Goal: Information Seeking & Learning: Learn about a topic

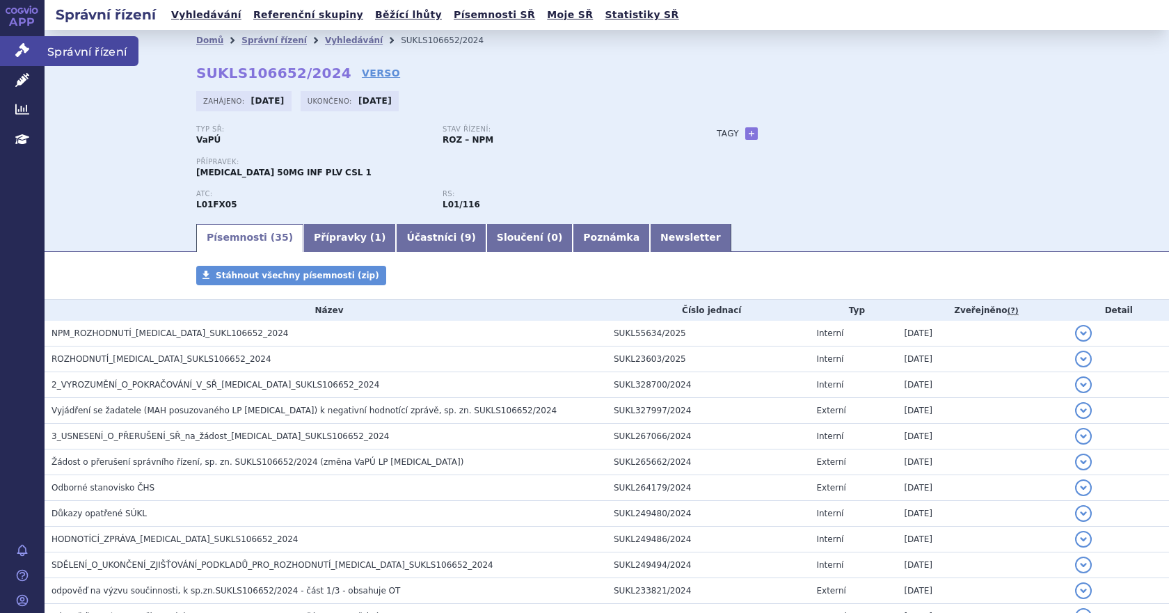
click at [19, 49] on icon at bounding box center [22, 50] width 14 height 14
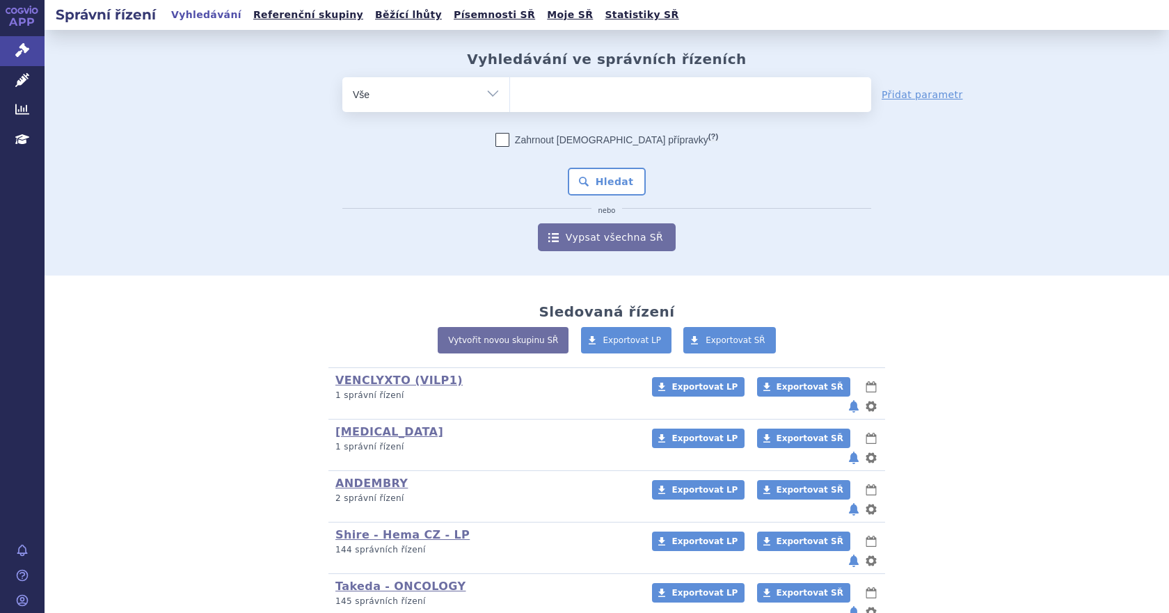
click at [545, 97] on ul at bounding box center [690, 91] width 361 height 29
click at [510, 97] on select at bounding box center [509, 94] width 1 height 35
paste input "sukls266396/2016"
type input "sukls266396/2016"
select select "sukls266396/2016"
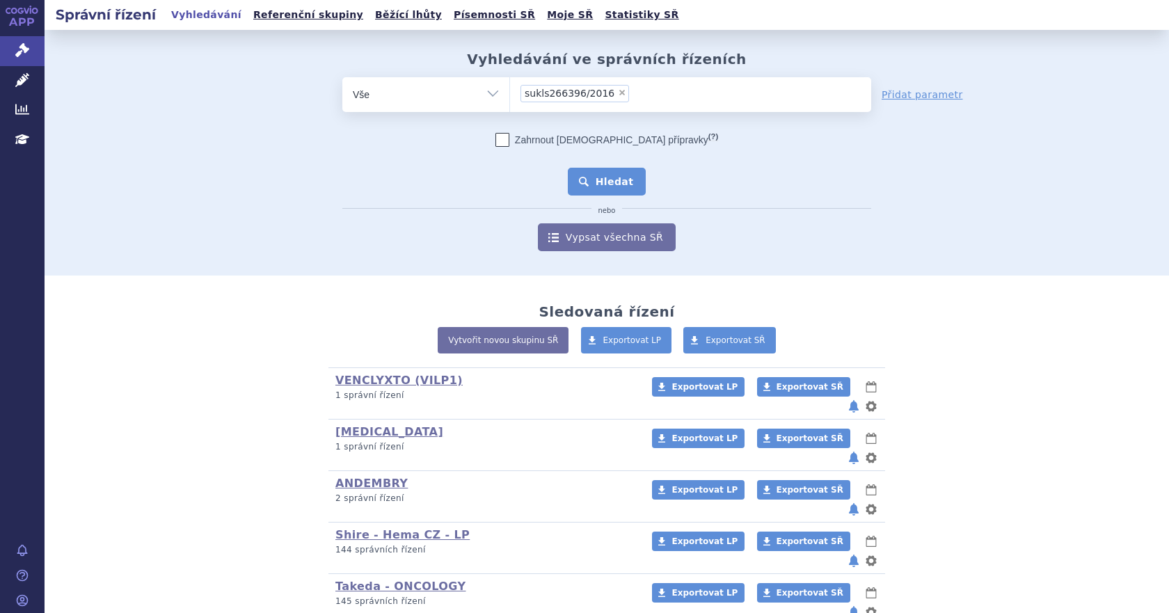
click at [591, 182] on button "Hledat" at bounding box center [607, 182] width 79 height 28
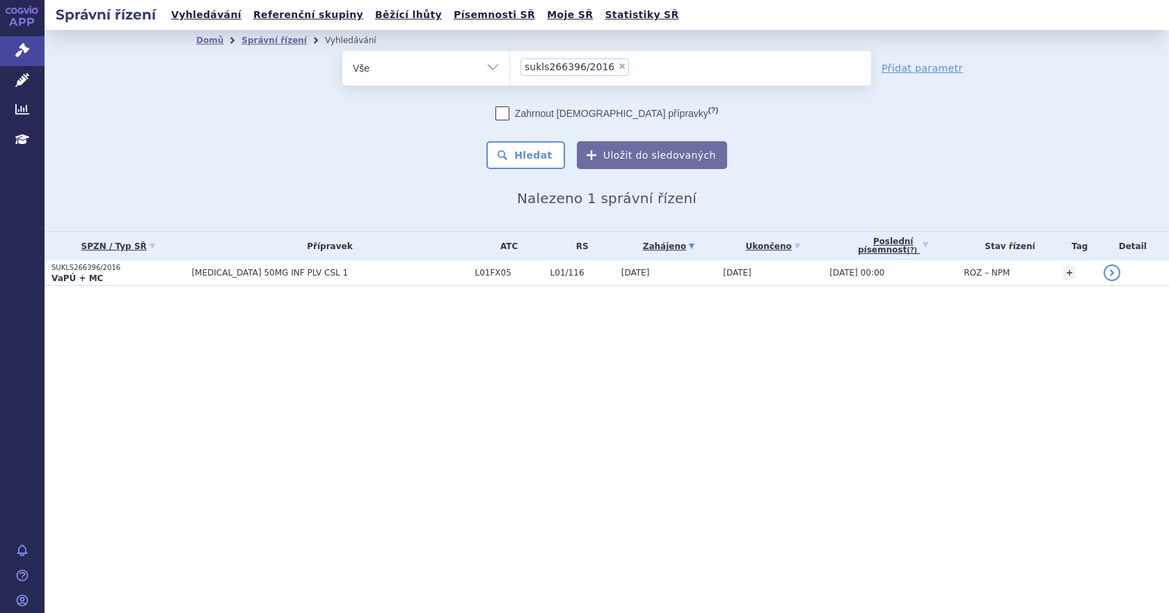
click at [618, 67] on span "×" at bounding box center [622, 66] width 8 height 8
click at [510, 67] on select "sukls266396/2016" at bounding box center [509, 67] width 1 height 35
select select
click at [587, 67] on ul at bounding box center [690, 65] width 361 height 29
click at [510, 67] on select "sukls266396/2016" at bounding box center [509, 67] width 1 height 35
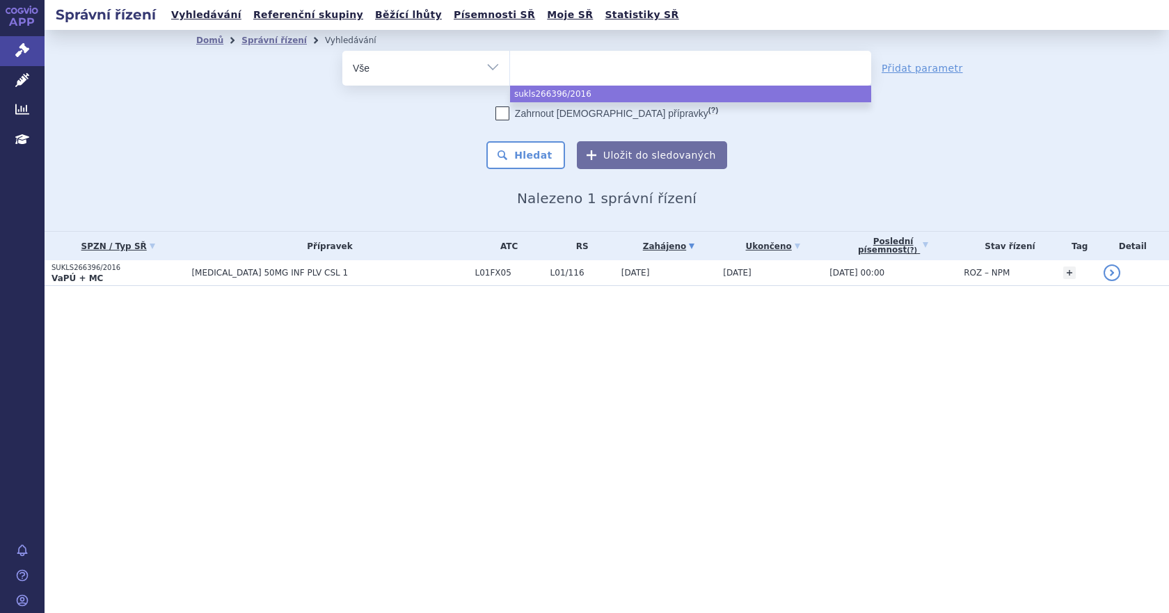
paste input "SUKLS55621/2020"
type input "SUKLS55621/2020"
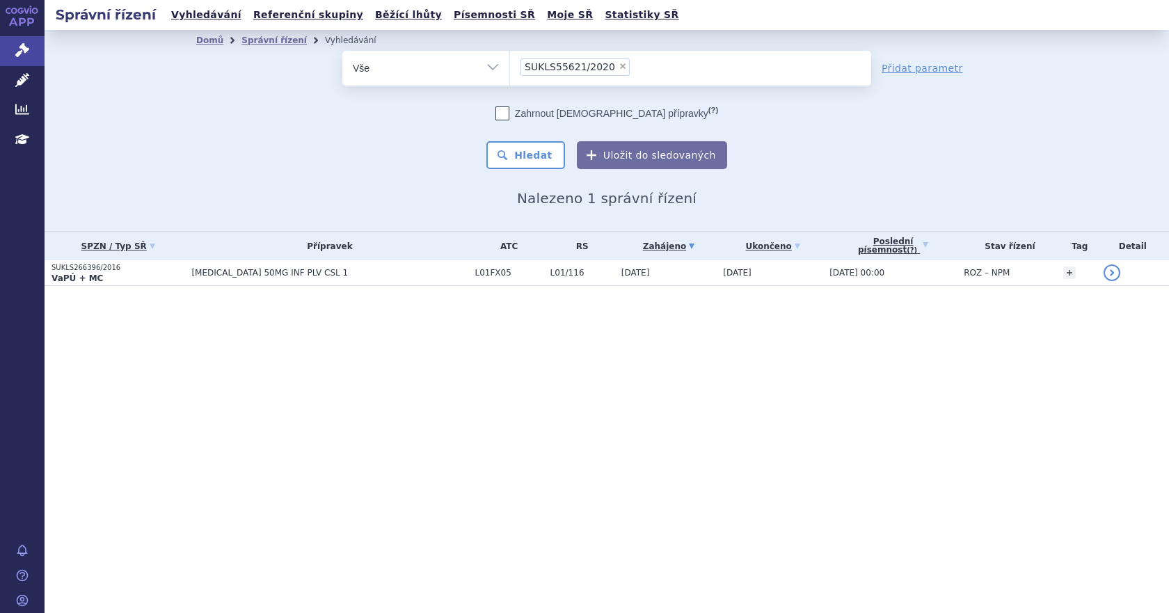
select select "SUKLS55621/2020"
click at [537, 158] on button "Hledat" at bounding box center [525, 155] width 79 height 28
click at [618, 66] on span "×" at bounding box center [622, 66] width 8 height 8
click at [510, 66] on select "SUKLS55621/2020" at bounding box center [509, 67] width 1 height 35
select select
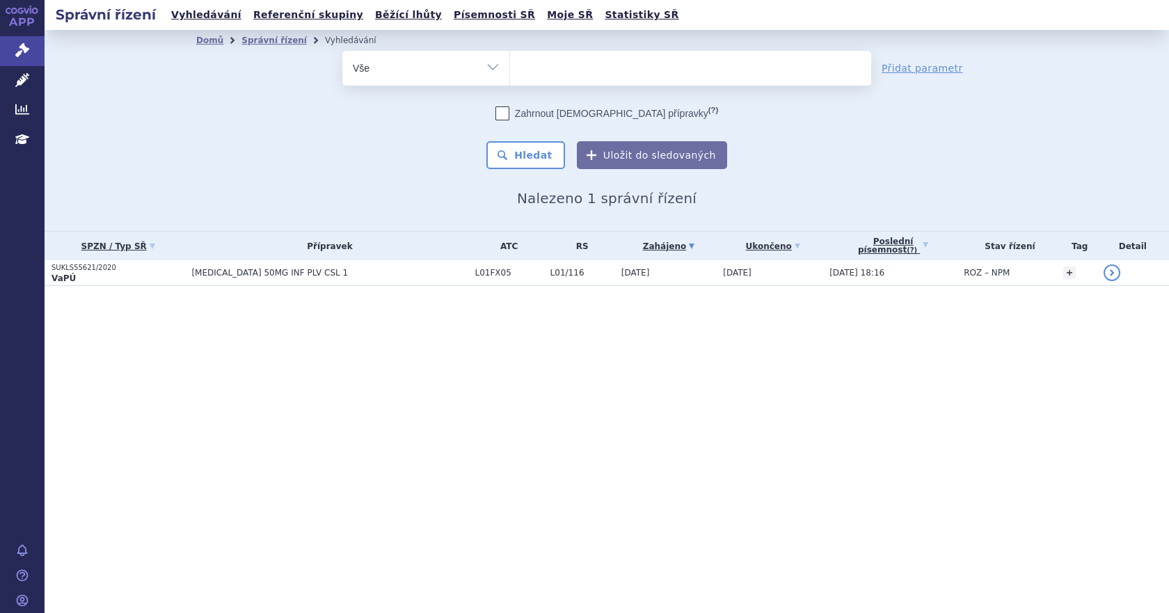
click at [551, 69] on ul at bounding box center [690, 65] width 361 height 29
click at [510, 69] on select "SUKLS55621/2020" at bounding box center [509, 67] width 1 height 35
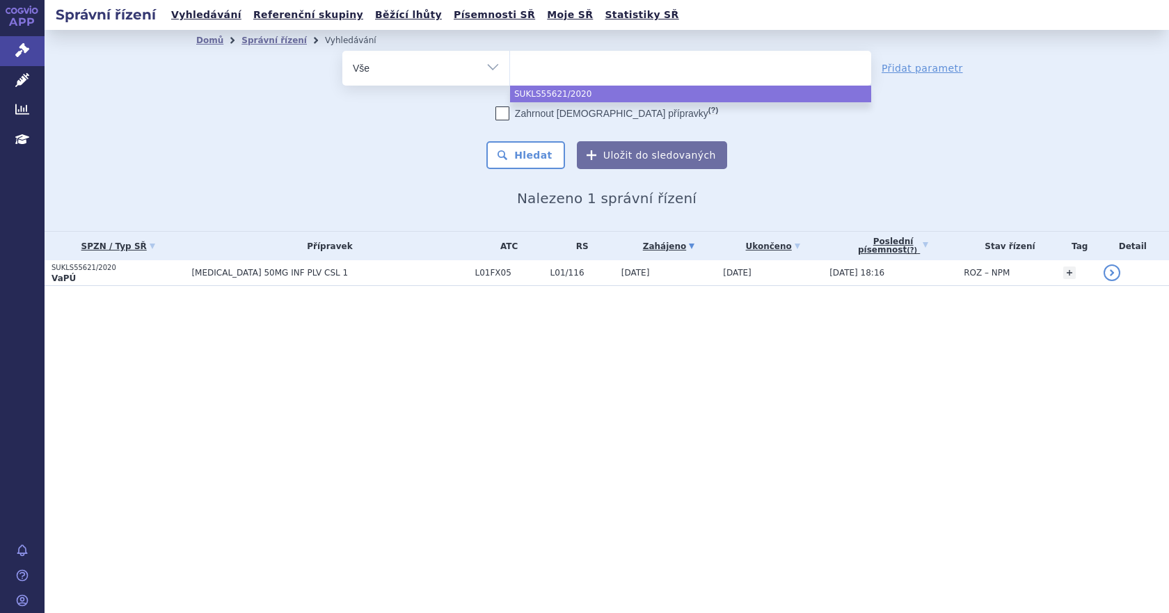
paste input "SUKLS333013/2018"
type input "SUKLS333013/2018"
select select "SUKLS333013/2018"
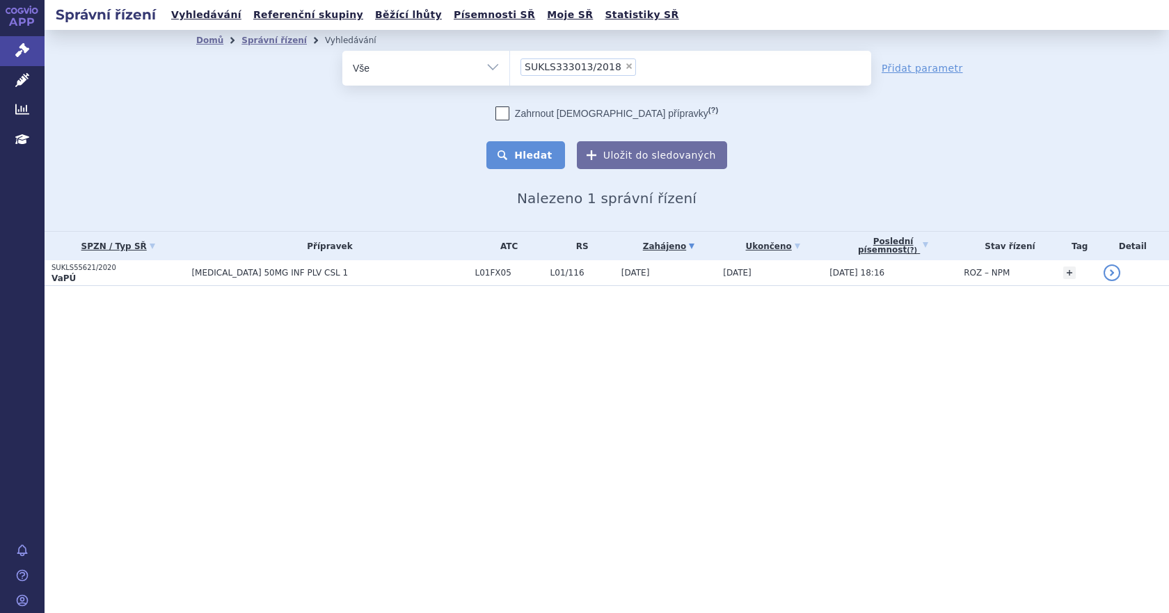
click at [542, 152] on button "Hledat" at bounding box center [525, 155] width 79 height 28
click at [625, 65] on span "×" at bounding box center [629, 66] width 8 height 8
click at [510, 65] on select "SUKLS333013/2018" at bounding box center [509, 67] width 1 height 35
select select
paste input "SUKLS31979/2019"
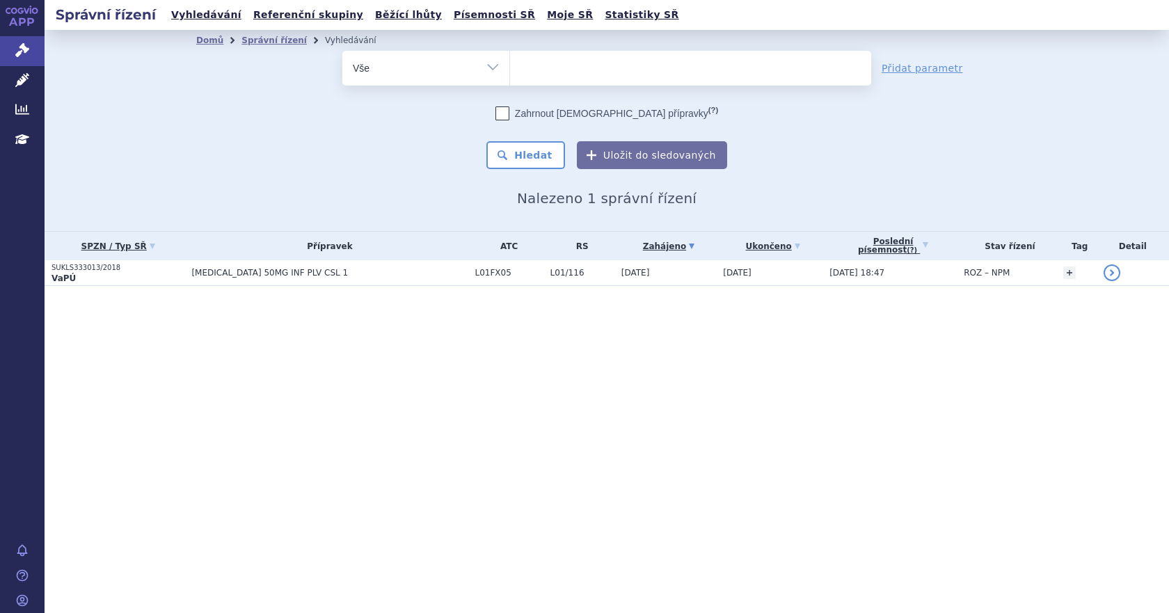
type input "SUKLS31979/2019"
select select "SUKLS31979/2019"
click at [541, 149] on button "Hledat" at bounding box center [525, 155] width 79 height 28
click at [618, 67] on span "×" at bounding box center [622, 66] width 8 height 8
click at [510, 67] on select "SUKLS31979/2019" at bounding box center [509, 67] width 1 height 35
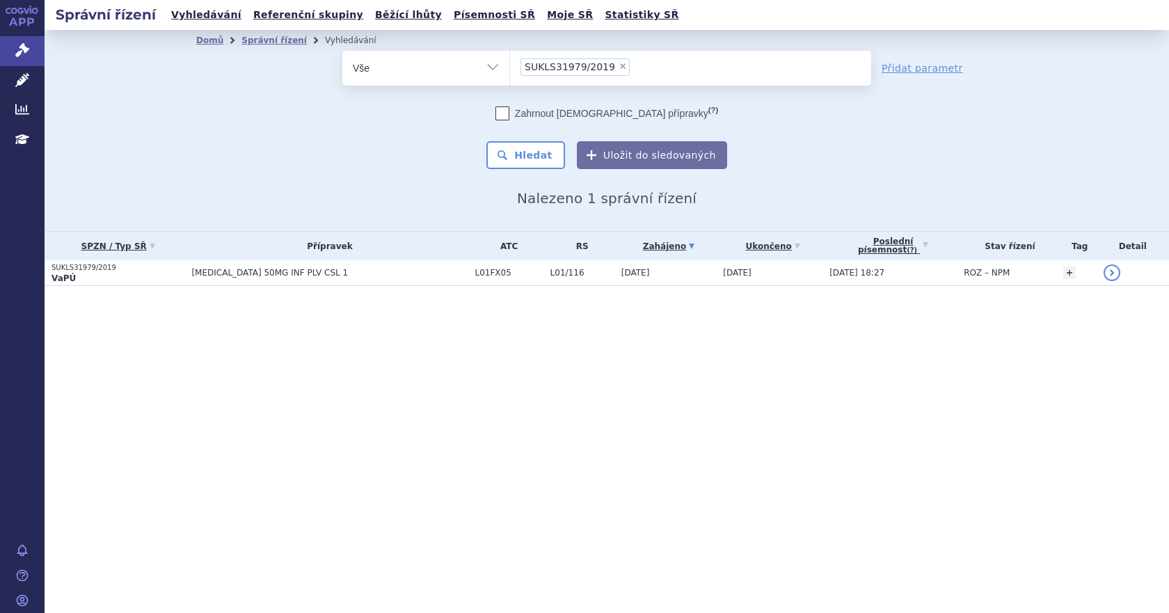
select select
click at [589, 66] on ul at bounding box center [690, 65] width 361 height 29
click at [510, 66] on select "SUKLS31979/2019" at bounding box center [509, 67] width 1 height 35
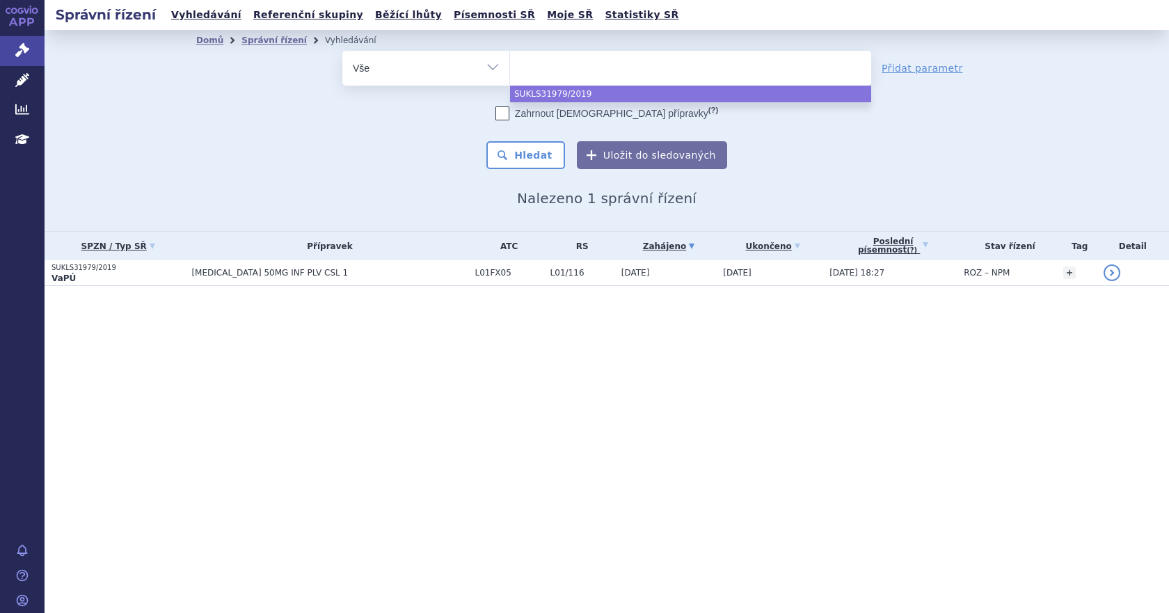
paste input "SUKLS441201/2018"
type input "SUKLS441201/2018"
select select "SUKLS441201/2018"
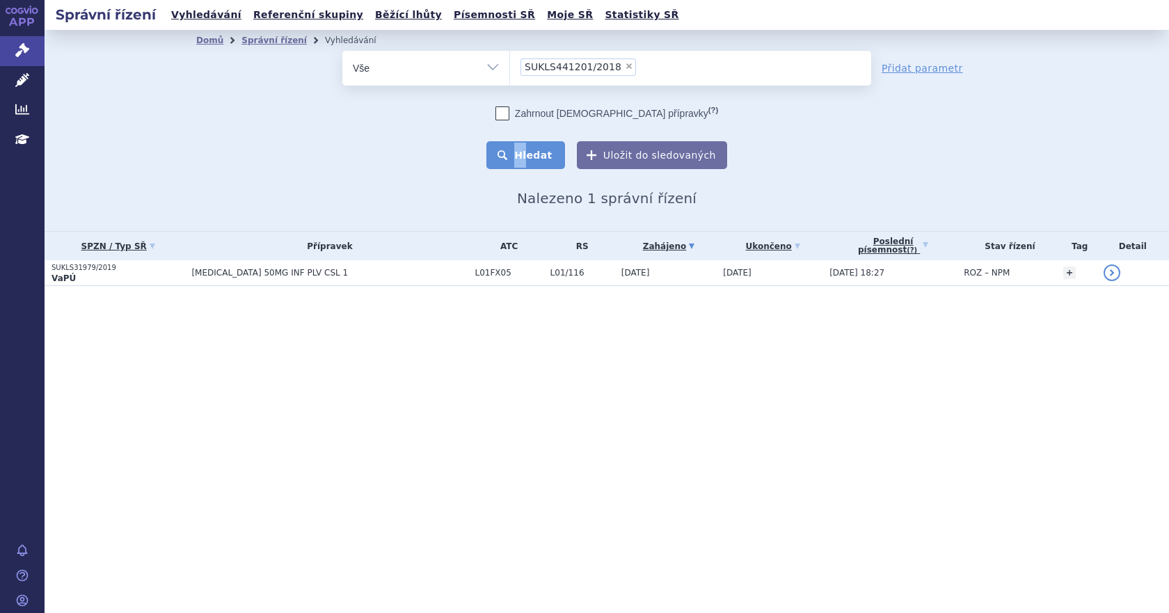
drag, startPoint x: 539, startPoint y: 140, endPoint x: 536, endPoint y: 157, distance: 17.1
click at [536, 157] on div "Zahrnout bratrské přípravky (?) * Pozor, hledání dle vyhledávacího parametru In…" at bounding box center [606, 137] width 529 height 63
click at [536, 157] on button "Hledat" at bounding box center [525, 155] width 79 height 28
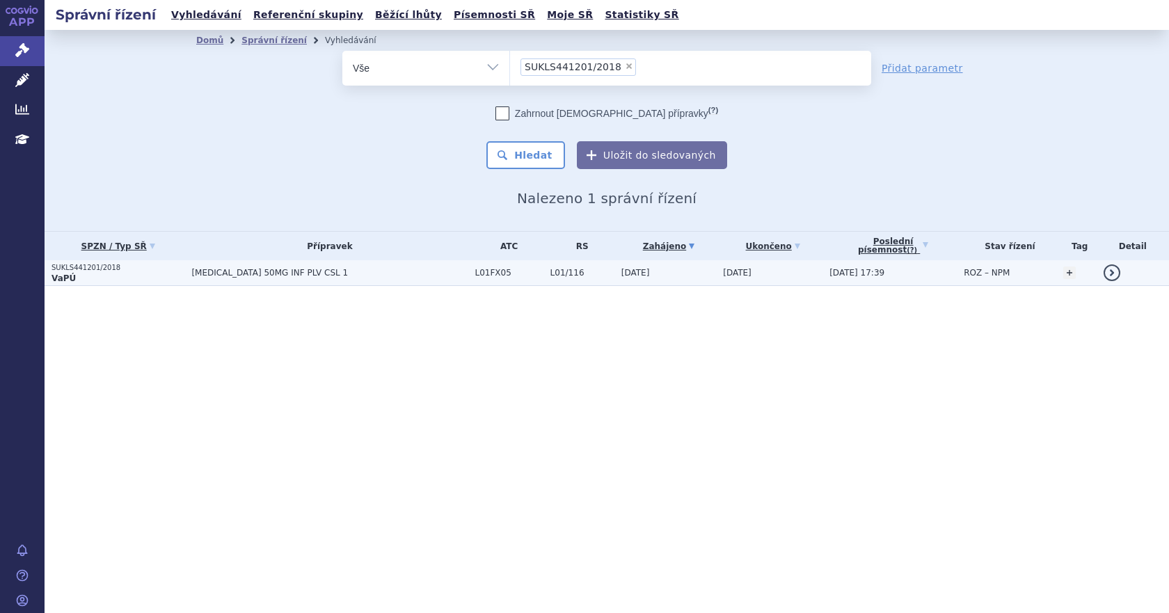
click at [436, 272] on span "[MEDICAL_DATA] 50MG INF PLV CSL 1" at bounding box center [329, 273] width 276 height 10
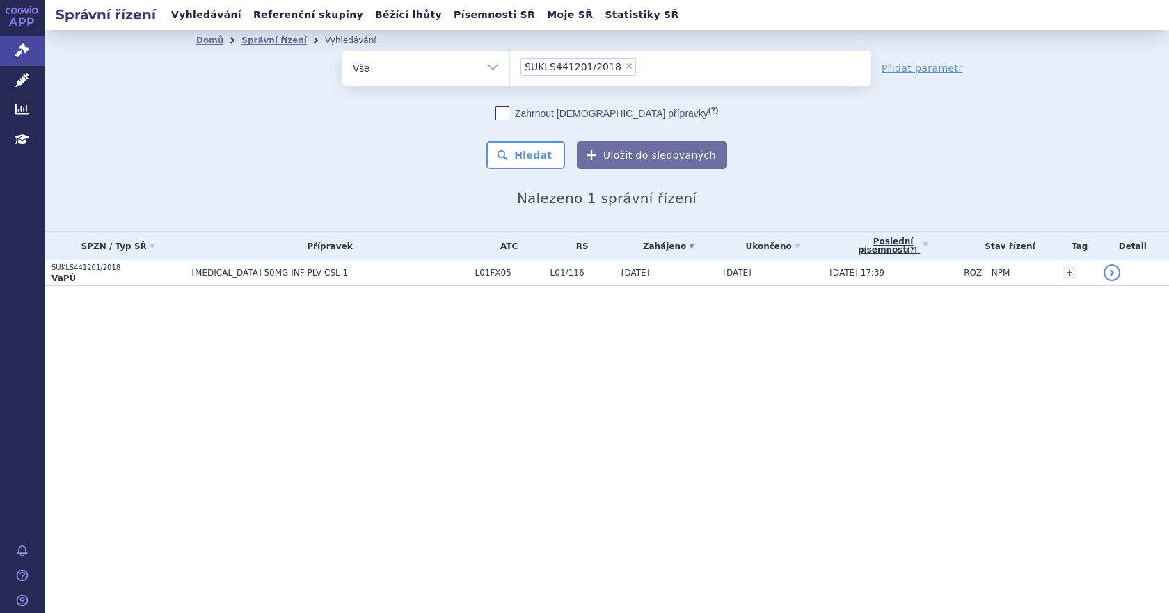
click at [625, 67] on span "×" at bounding box center [629, 66] width 8 height 8
click at [510, 67] on select "SUKLS441201/2018" at bounding box center [509, 67] width 1 height 35
select select
click at [599, 67] on ul at bounding box center [690, 65] width 361 height 29
click at [510, 67] on select "SUKLS441201/2018" at bounding box center [509, 67] width 1 height 35
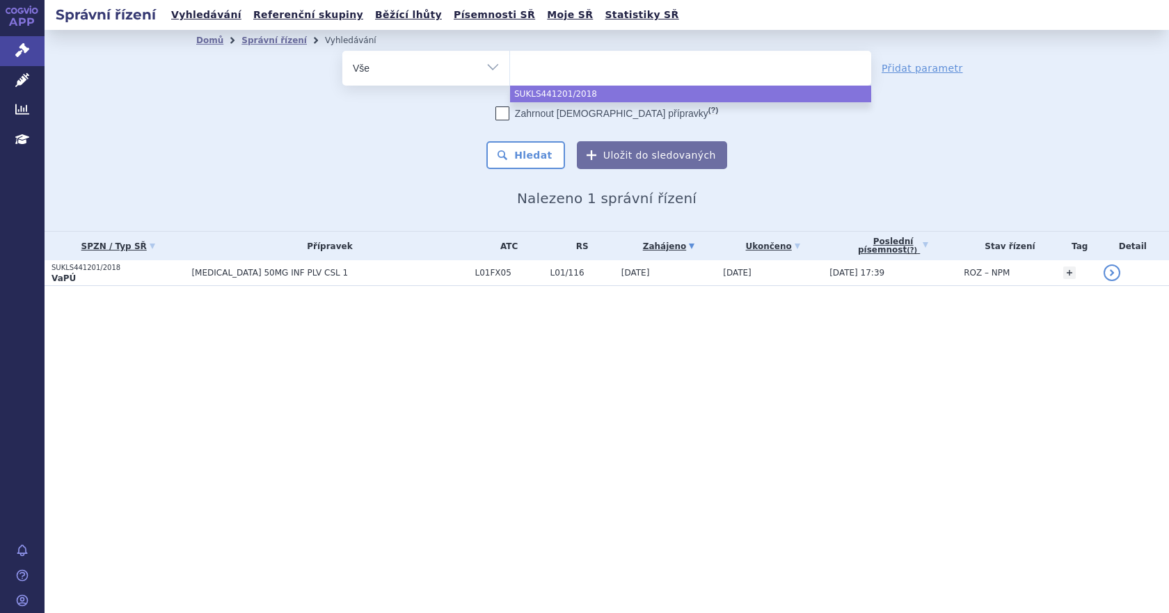
paste input "SUKLS338272/2021"
type input "SUKLS338272/2021"
select select "SUKLS338272/2021"
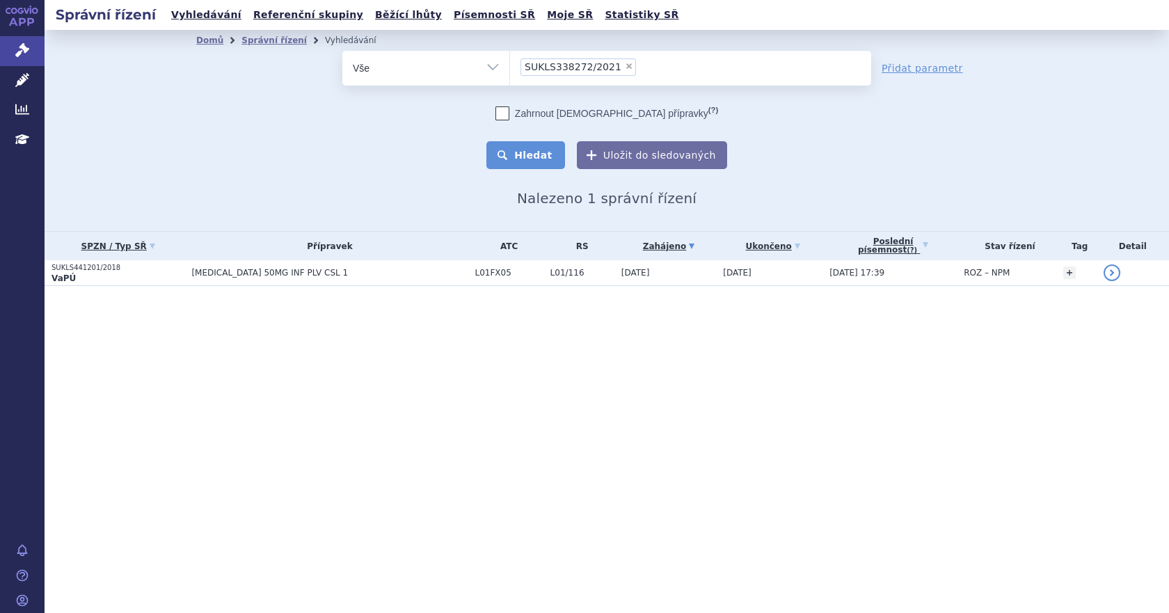
click at [544, 147] on button "Hledat" at bounding box center [525, 155] width 79 height 28
click at [625, 66] on span "×" at bounding box center [629, 66] width 8 height 8
click at [510, 66] on select "SUKLS338272/2021" at bounding box center [509, 67] width 1 height 35
select select
paste input "SUKLS55621/2020"
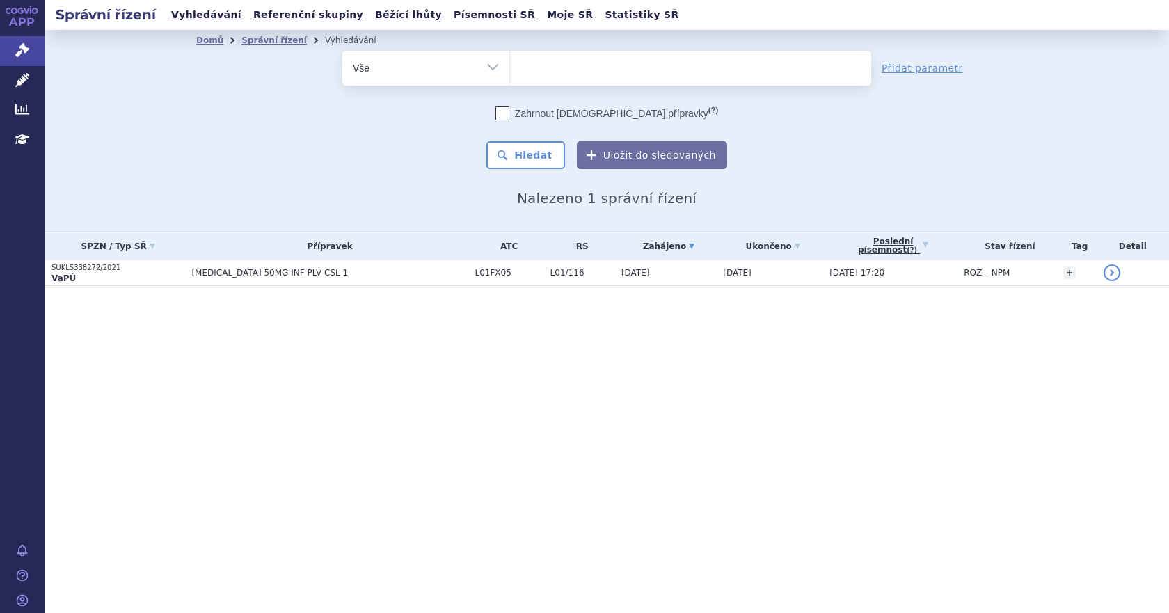
type input "SUKLS55621/2020"
select select "SUKLS55621/2020"
click at [548, 151] on button "Hledat" at bounding box center [525, 155] width 79 height 28
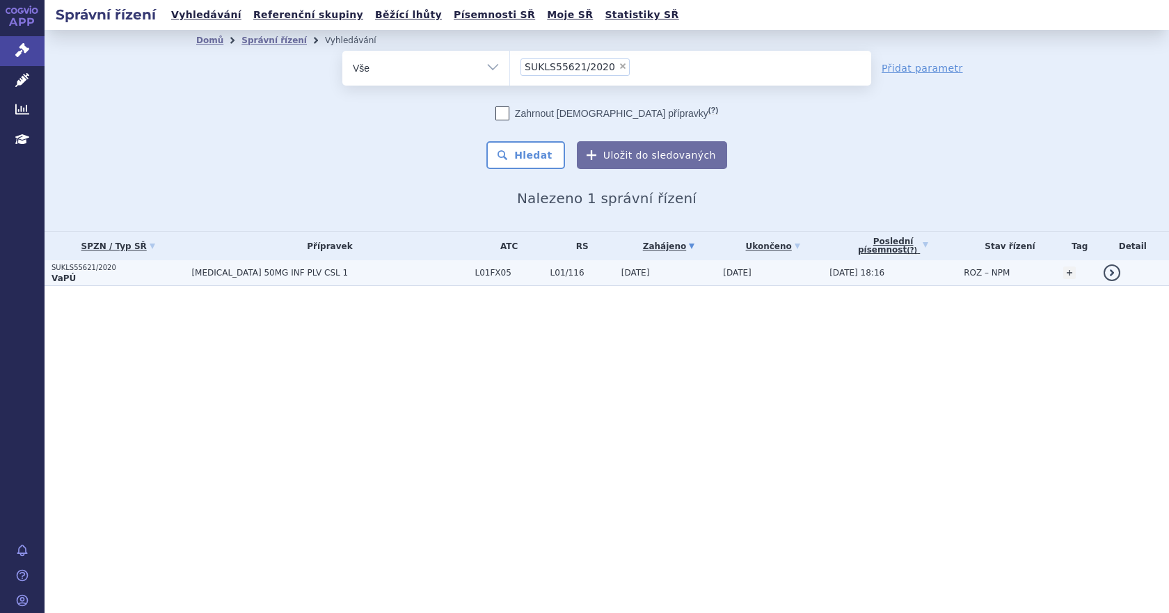
click at [329, 269] on span "[MEDICAL_DATA] 50MG INF PLV CSL 1" at bounding box center [329, 273] width 276 height 10
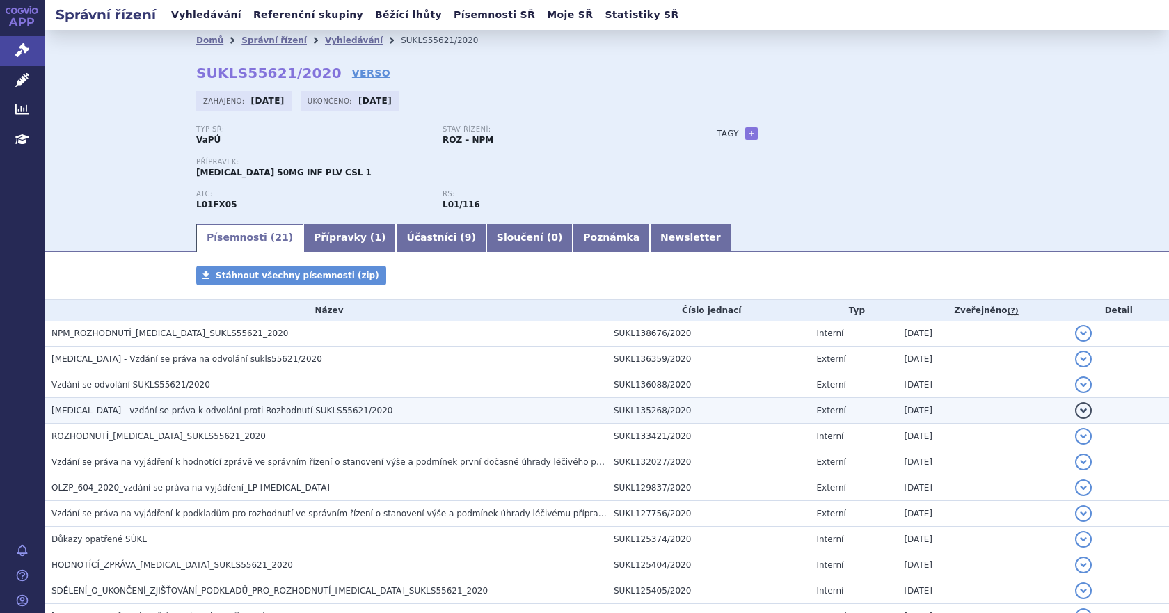
scroll to position [332, 0]
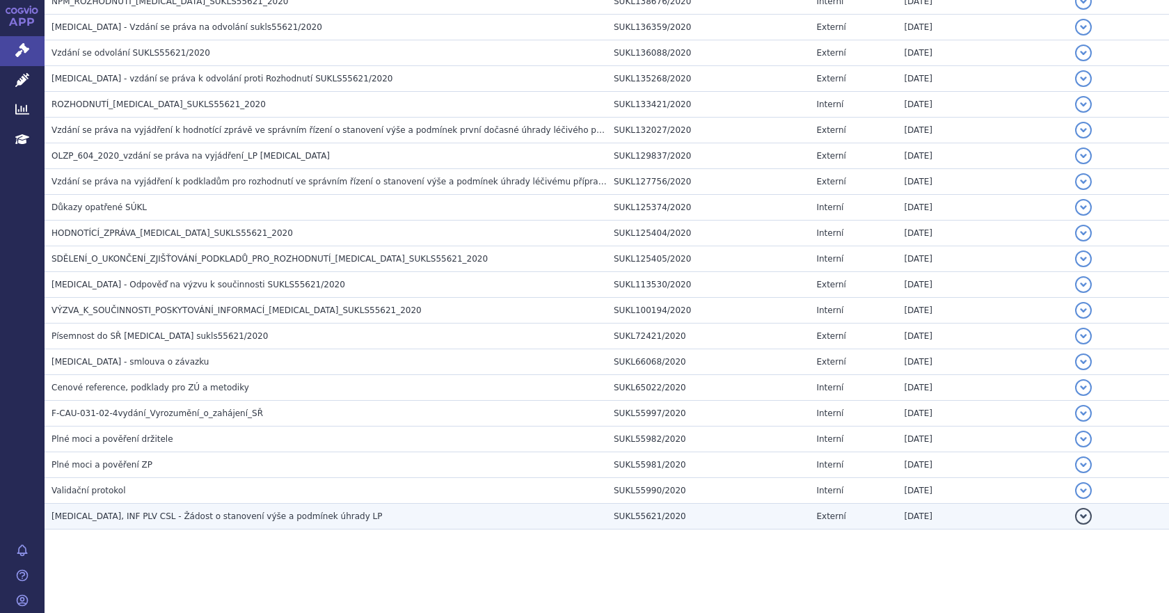
click at [248, 521] on span "[MEDICAL_DATA], INF PLV CSL - Žádost o stanovení výše a podmínek úhrady LP" at bounding box center [216, 516] width 330 height 10
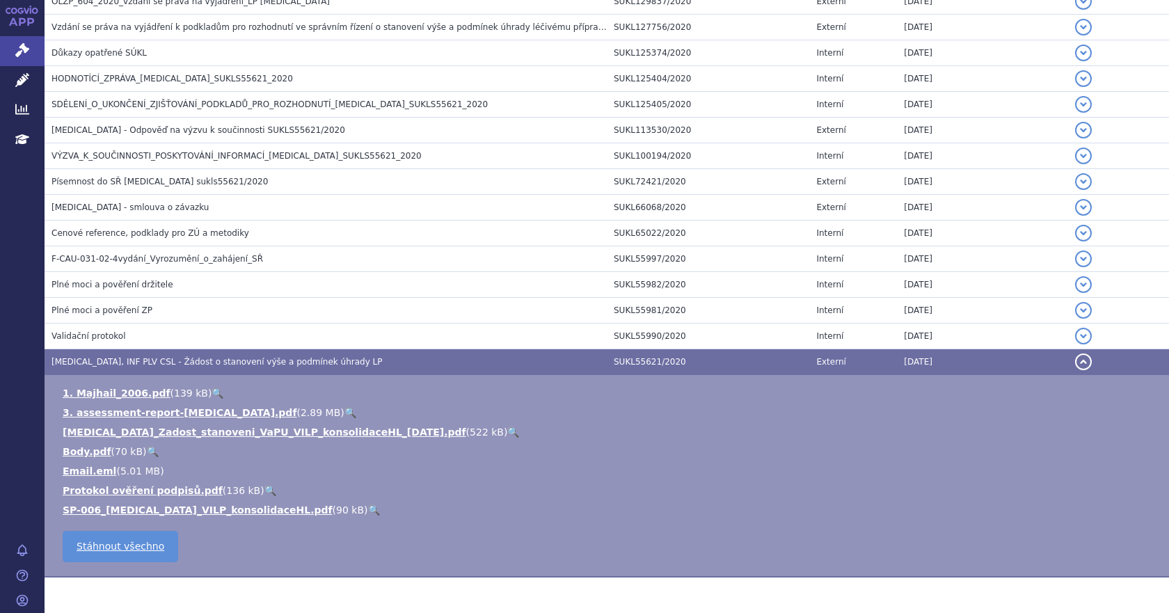
scroll to position [488, 0]
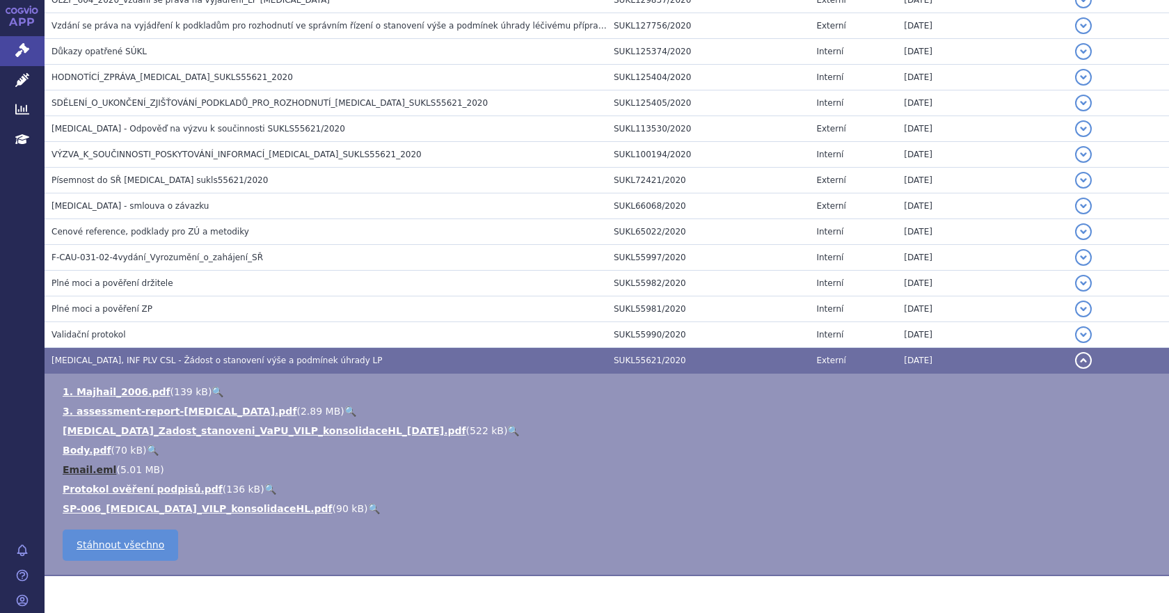
click at [90, 468] on link "Email.eml" at bounding box center [90, 469] width 54 height 11
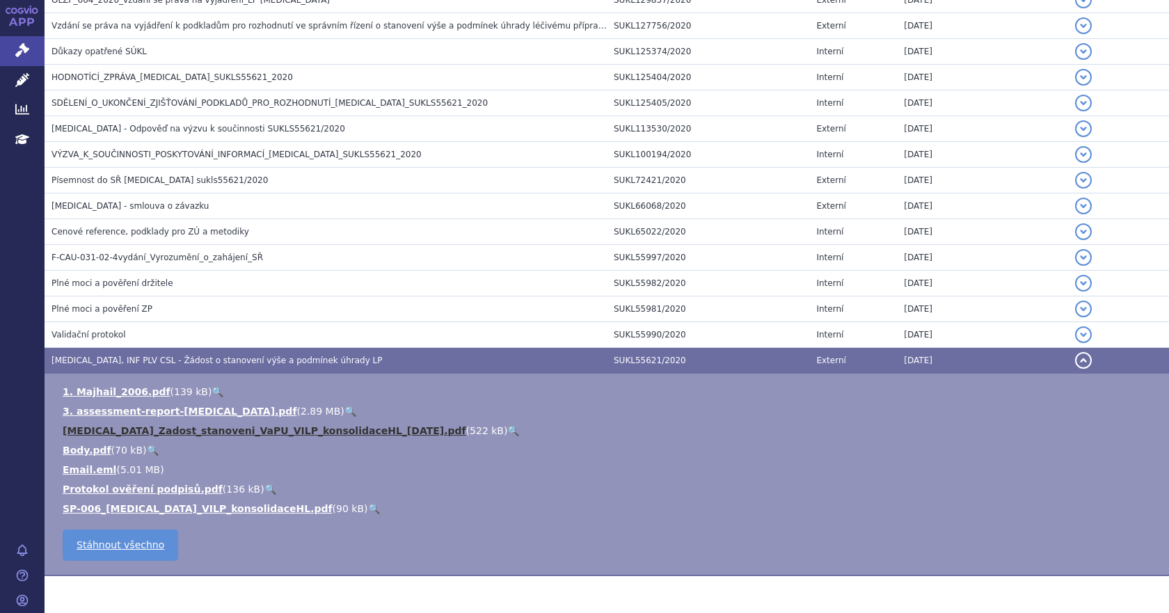
click at [124, 433] on link "Adcetris_Zadost_stanoveni_VaPU_VILP_konsolidaceHL_2020-02-20.pdf" at bounding box center [265, 430] width 404 height 11
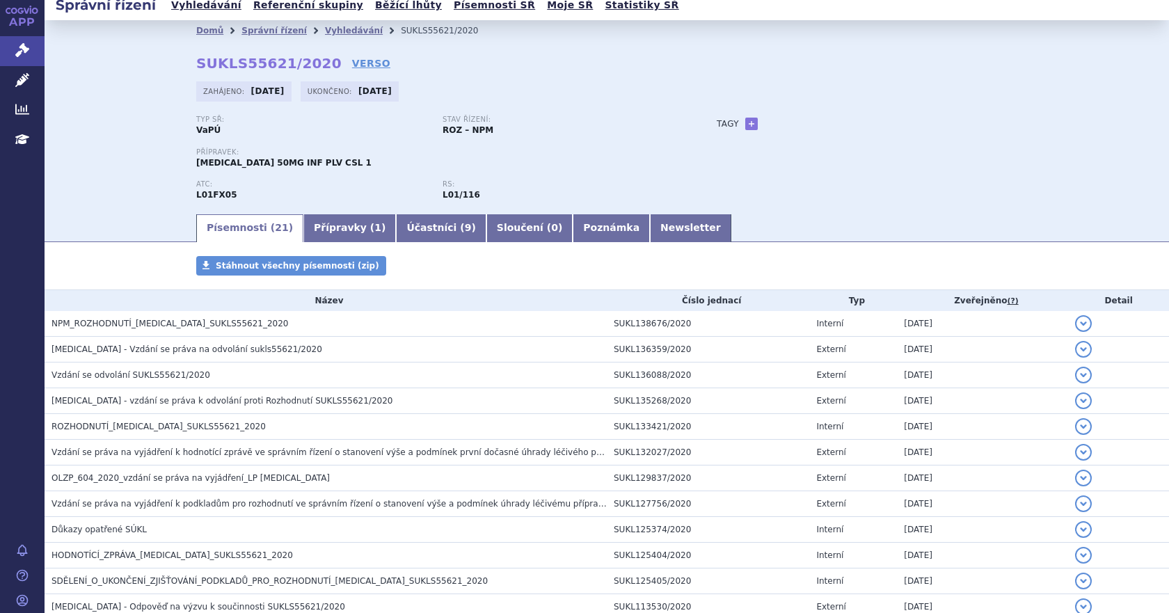
scroll to position [0, 0]
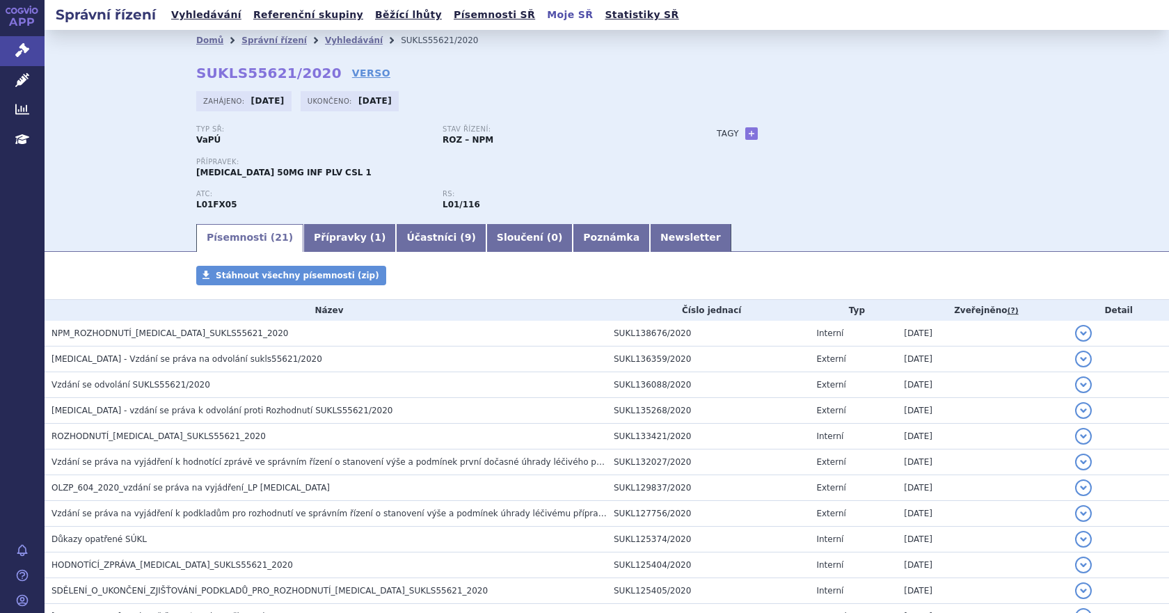
click at [543, 13] on link "Moje SŘ" at bounding box center [570, 15] width 54 height 19
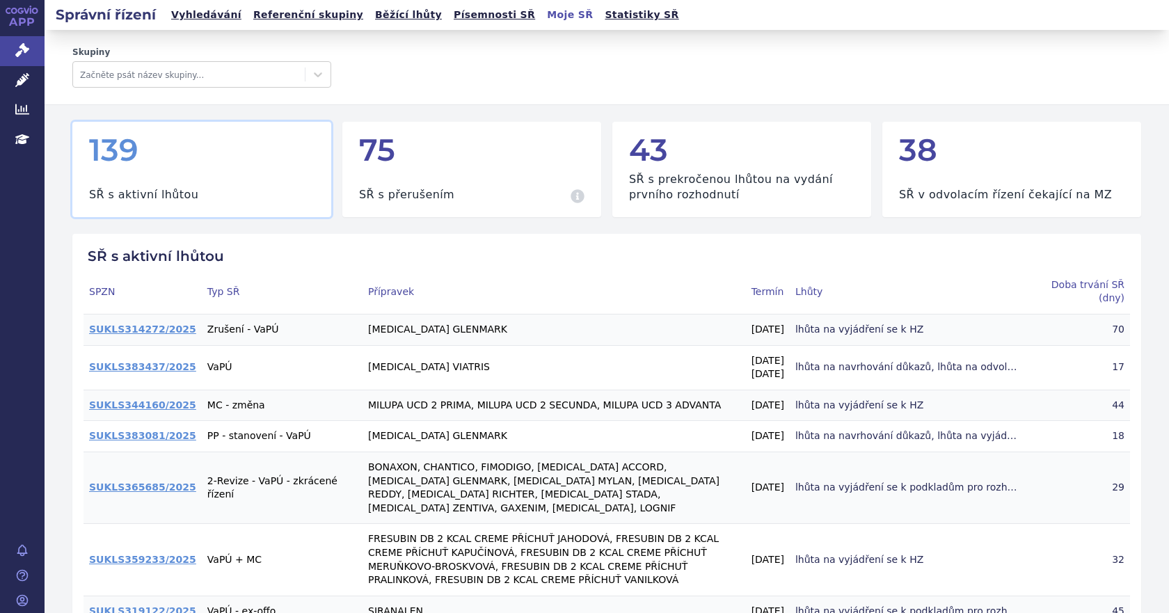
click at [182, 10] on link "Vyhledávání" at bounding box center [206, 15] width 79 height 19
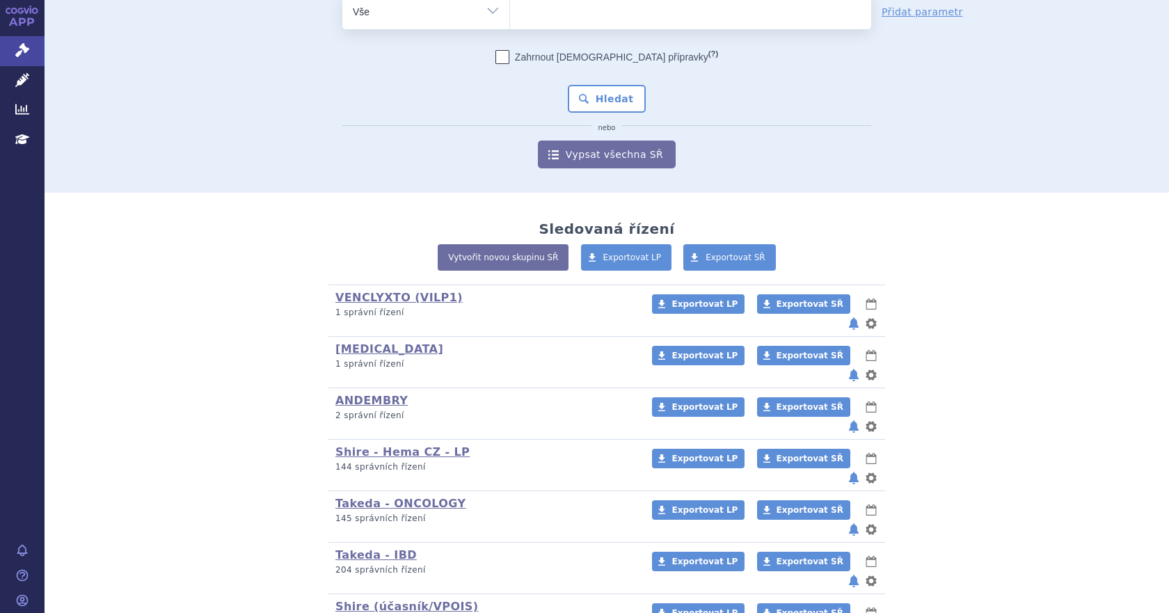
scroll to position [90, 0]
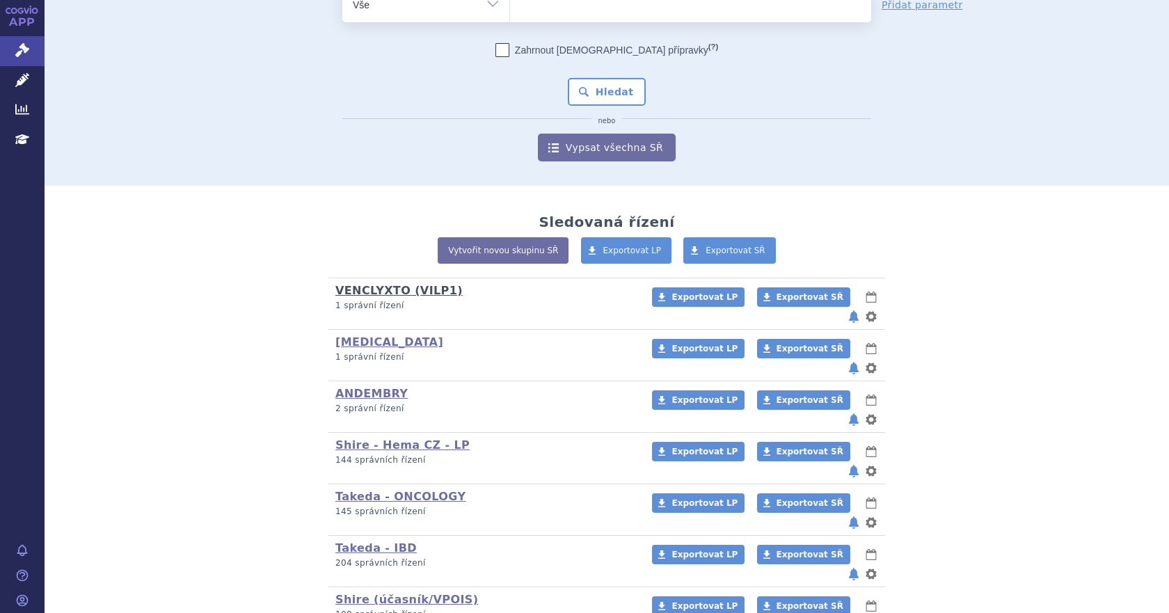
click at [367, 288] on link "VENCLYXTO (VILP1)" at bounding box center [398, 290] width 127 height 13
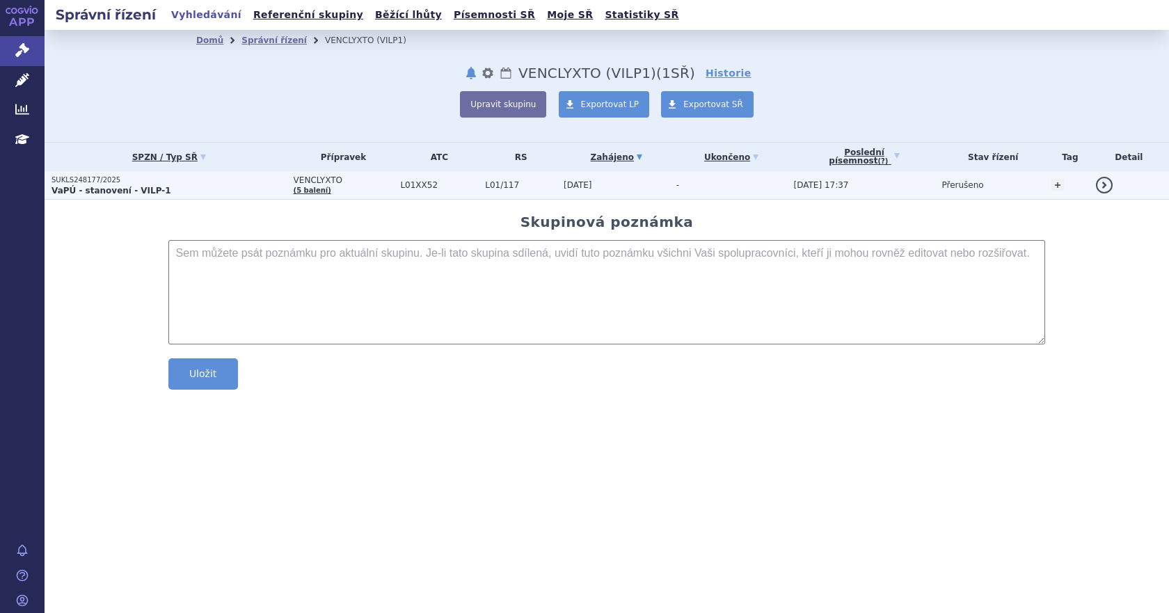
click at [190, 180] on p "SUKLS248177/2025" at bounding box center [168, 180] width 235 height 10
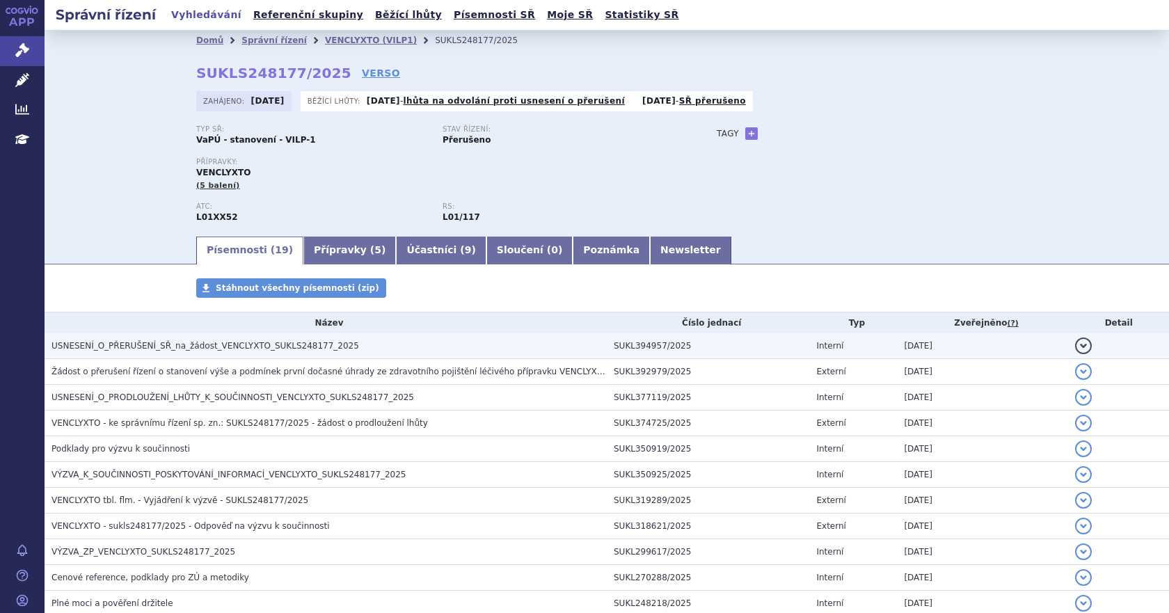
scroll to position [293, 0]
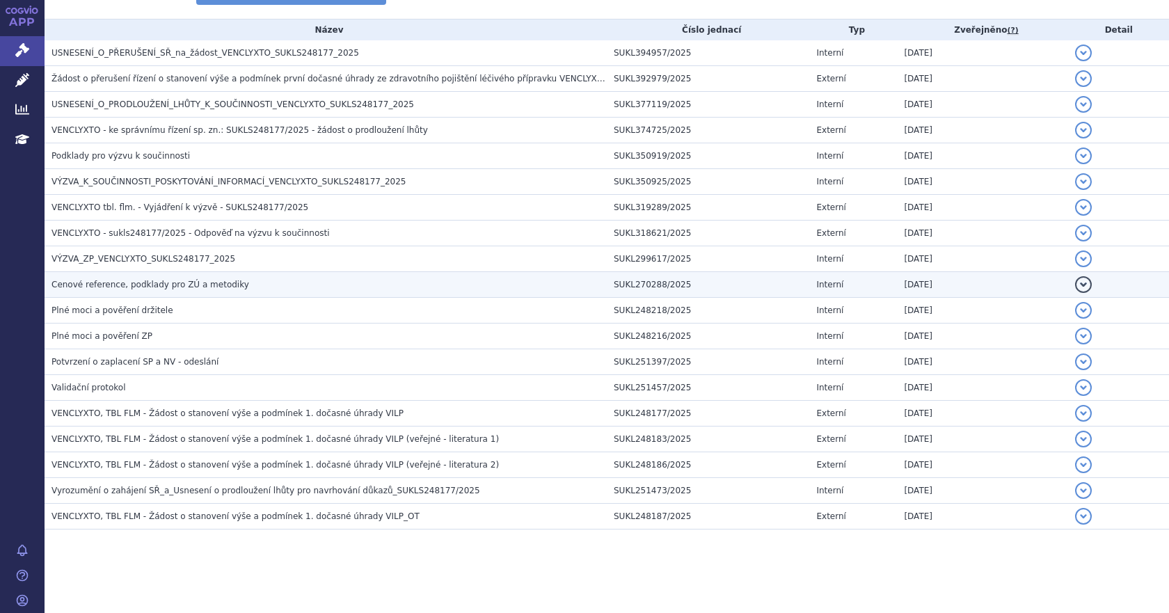
click at [144, 286] on span "Cenové reference, podklady pro ZÚ a metodiky" at bounding box center [150, 285] width 198 height 10
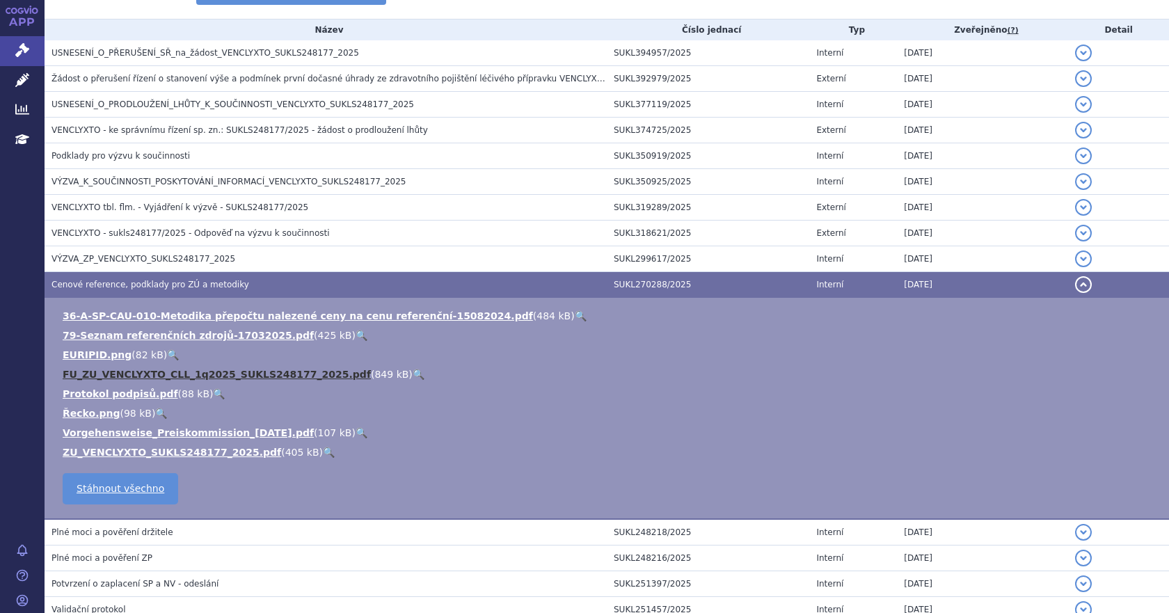
click at [205, 371] on link "FU_ZU_VENCLYXTO_CLL_1q2025_SUKLS248177_2025.pdf" at bounding box center [217, 374] width 308 height 11
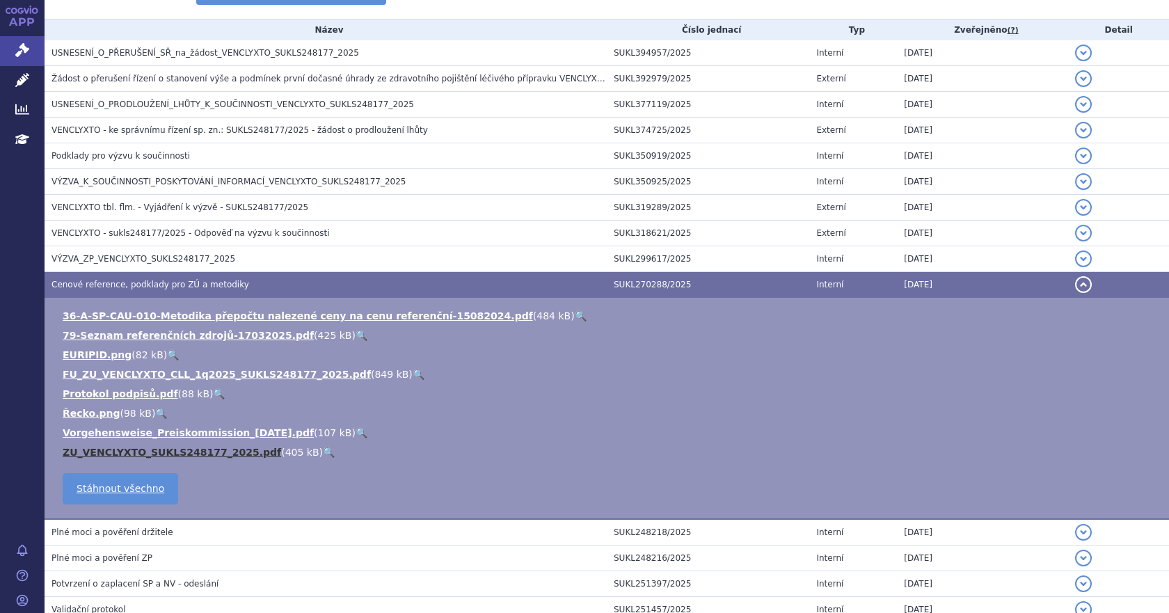
click at [178, 448] on link "ZU_VENCLYXTO_SUKLS248177_2025.pdf" at bounding box center [172, 452] width 218 height 11
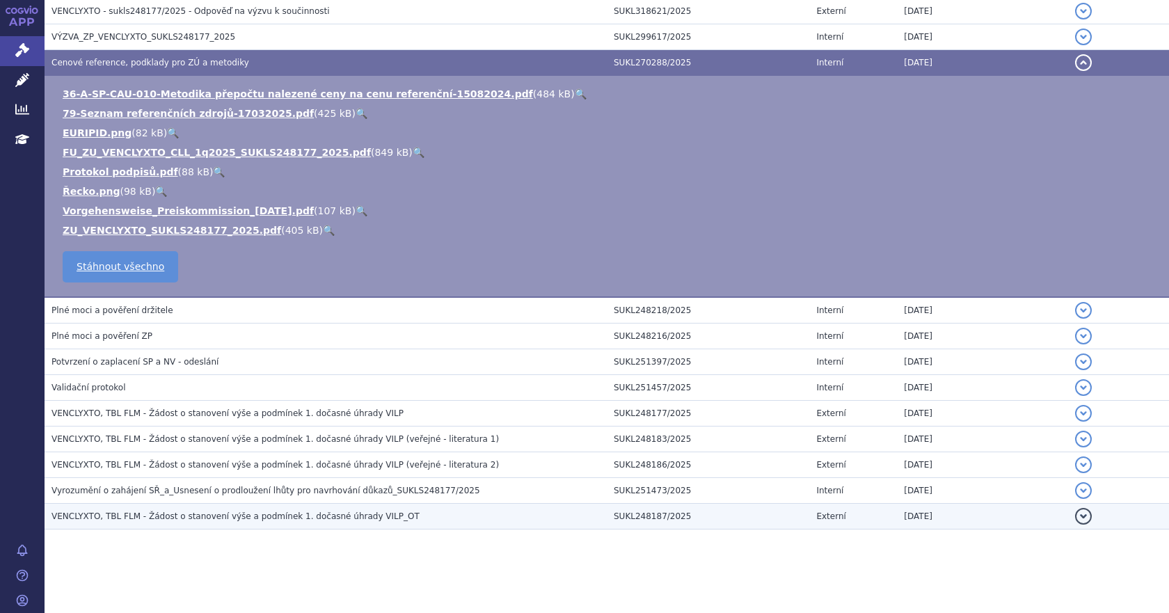
click at [257, 521] on span "VENCLYXTO, TBL FLM - Žádost o stanovení výše a podmínek 1. dočasné úhrady VILP_…" at bounding box center [235, 516] width 368 height 10
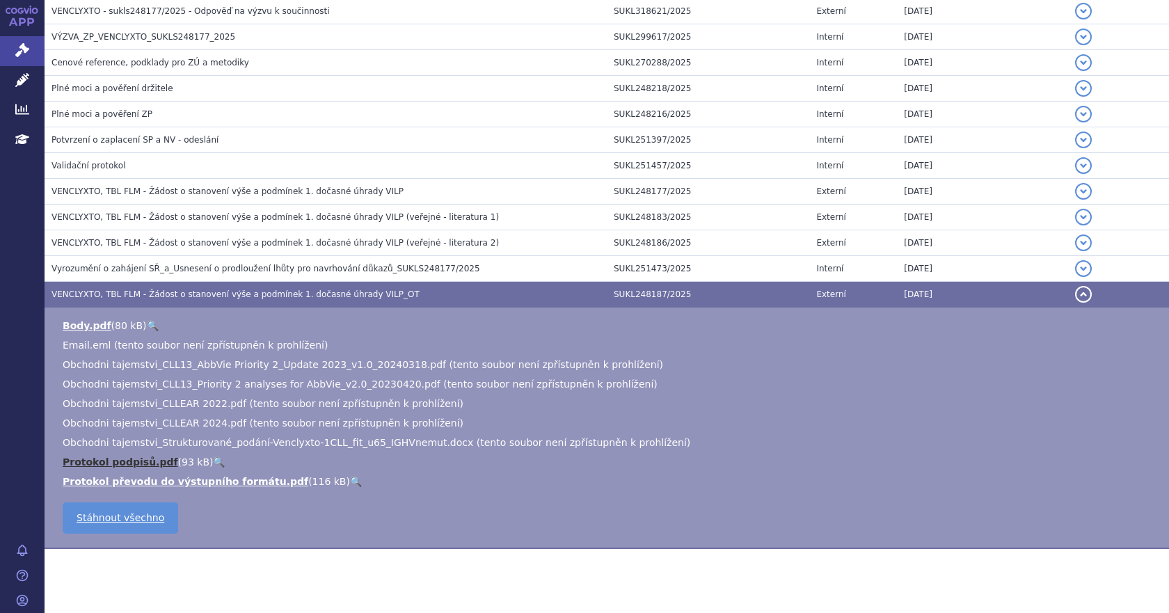
click at [134, 458] on link "Protokol podpisů.pdf" at bounding box center [120, 461] width 115 height 11
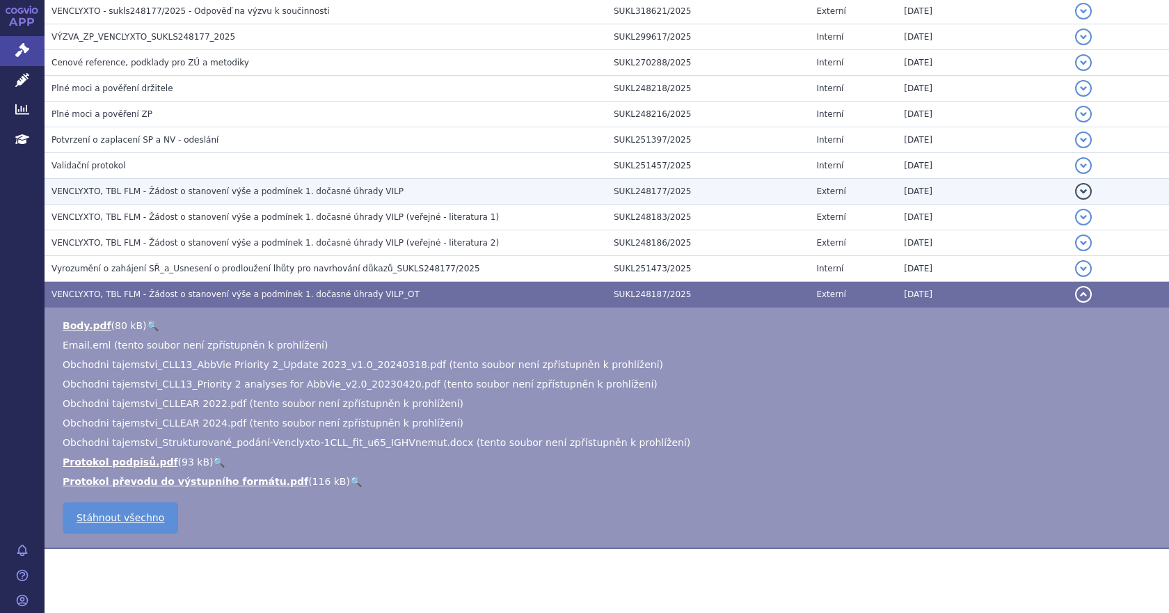
click at [250, 192] on span "VENCLYXTO, TBL FLM - Žádost o stanovení výše a podmínek 1. dočasné úhrady VILP" at bounding box center [227, 191] width 352 height 10
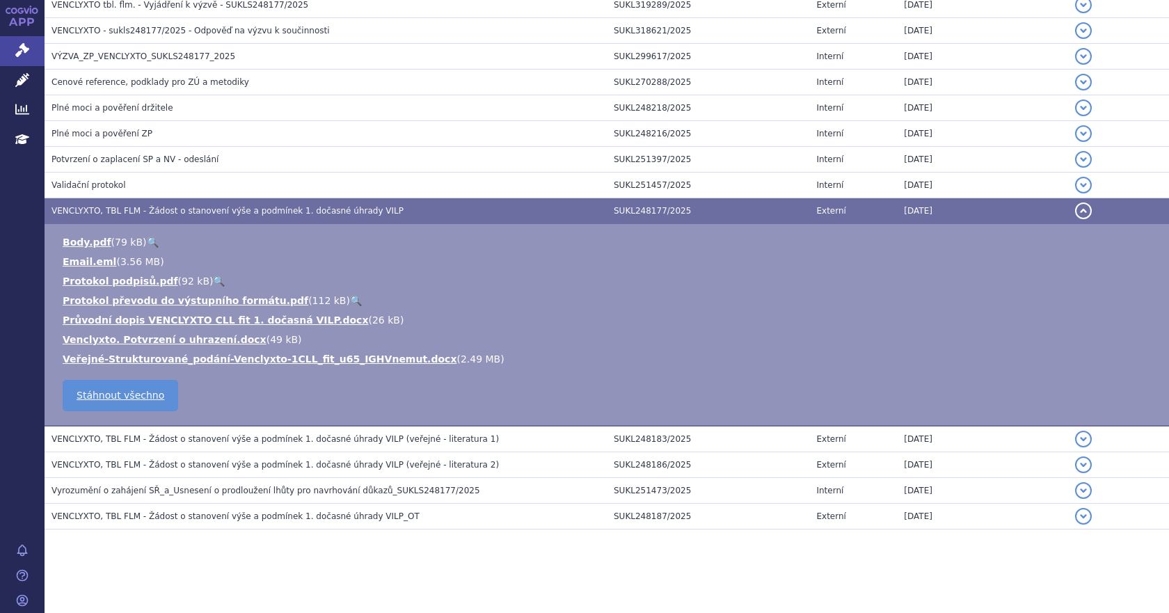
scroll to position [495, 0]
click at [93, 262] on link "Email.eml" at bounding box center [90, 261] width 54 height 11
click at [145, 305] on link "Protokol převodu do výstupního formátu.pdf" at bounding box center [186, 300] width 246 height 11
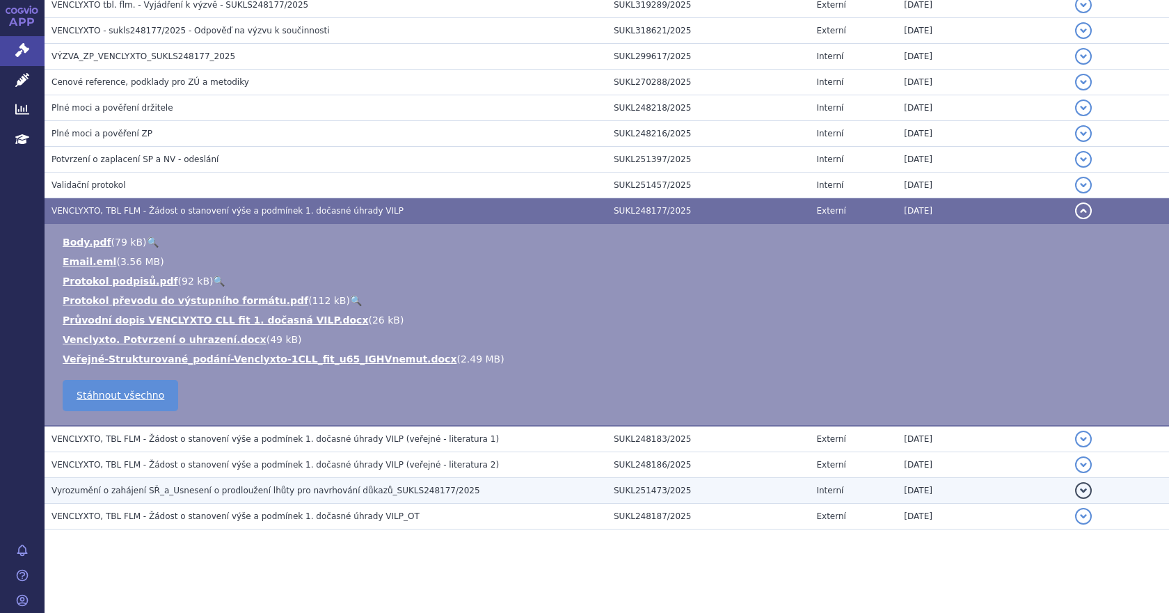
click at [230, 493] on span "Vyrozumění o zahájení SŘ_a_Usnesení o prodloužení lhůty pro navrhování důkazů_S…" at bounding box center [265, 491] width 429 height 10
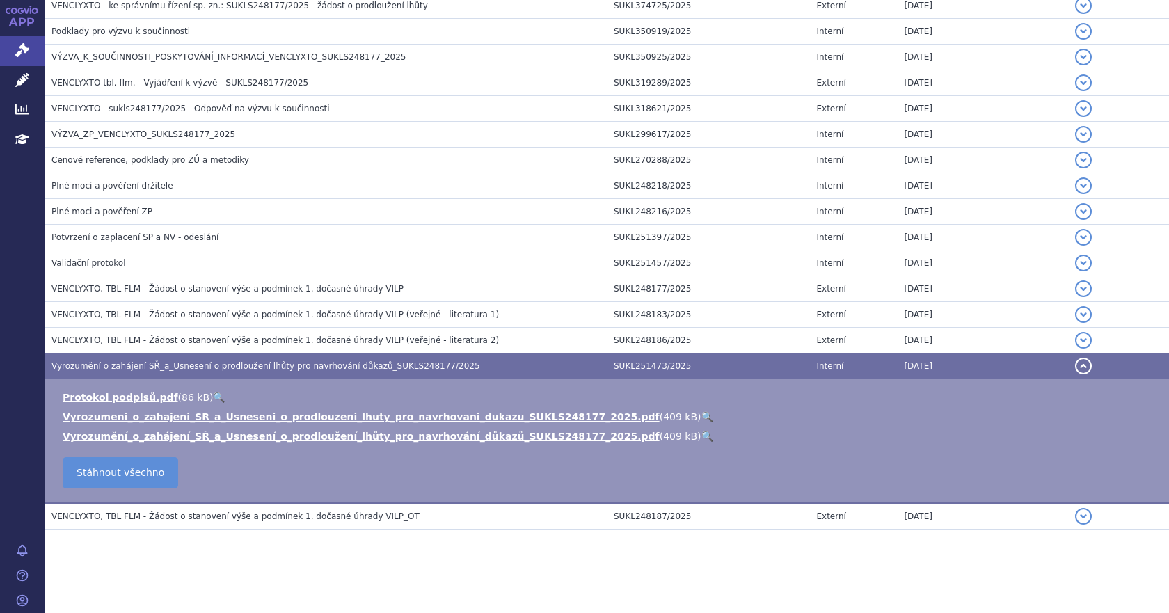
click at [1075, 366] on button "detail" at bounding box center [1083, 366] width 17 height 17
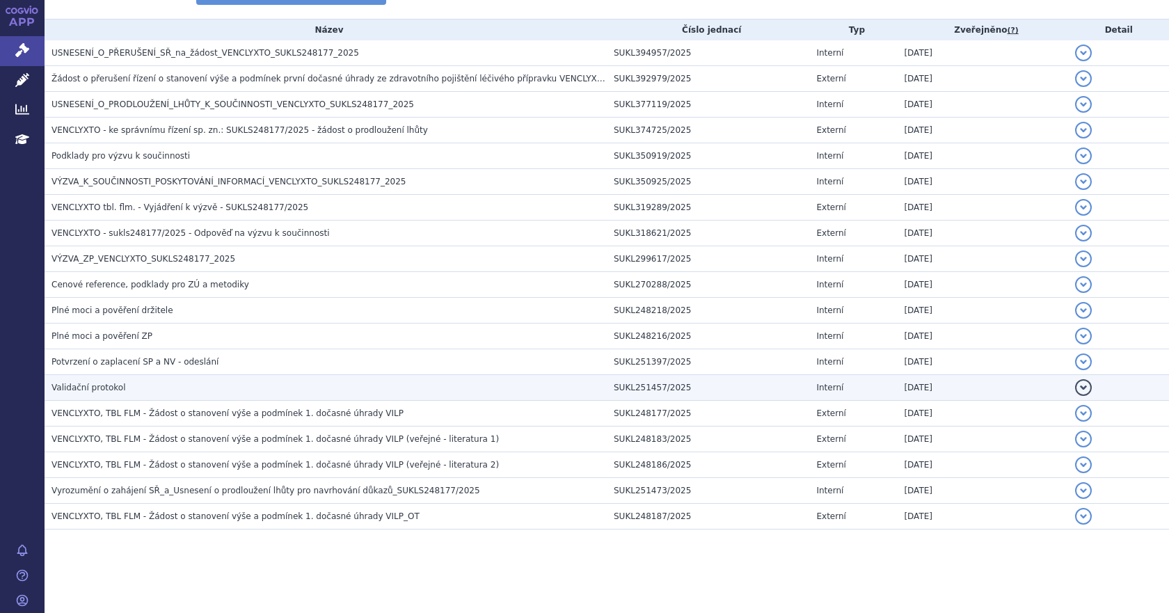
click at [87, 387] on span "Validační protokol" at bounding box center [88, 388] width 74 height 10
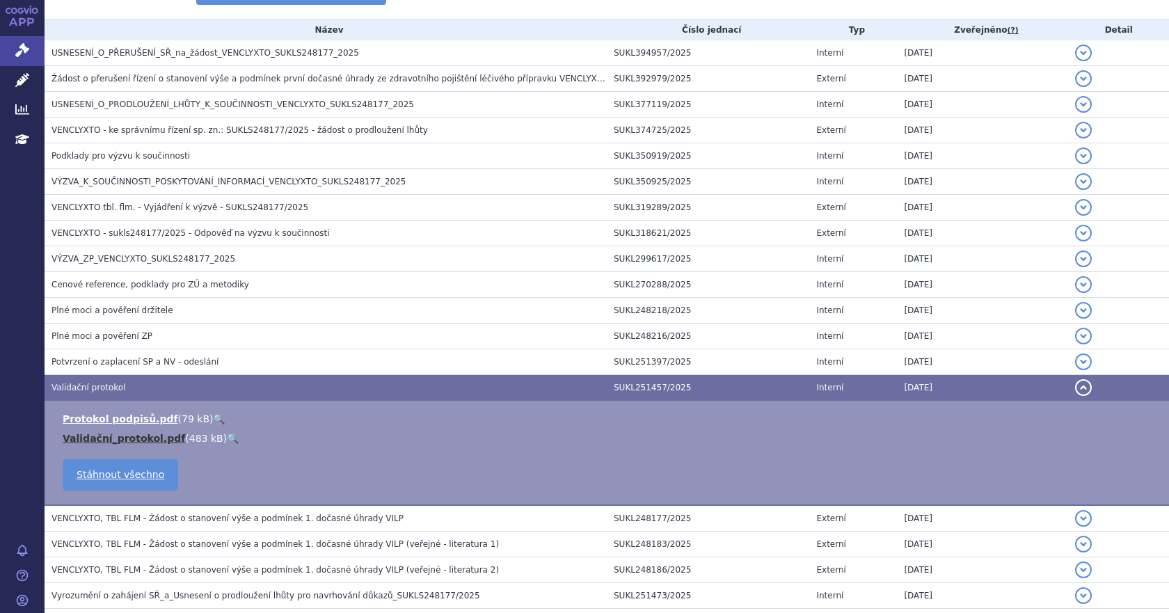
click at [122, 438] on link "Validační_protokol.pdf" at bounding box center [124, 438] width 122 height 11
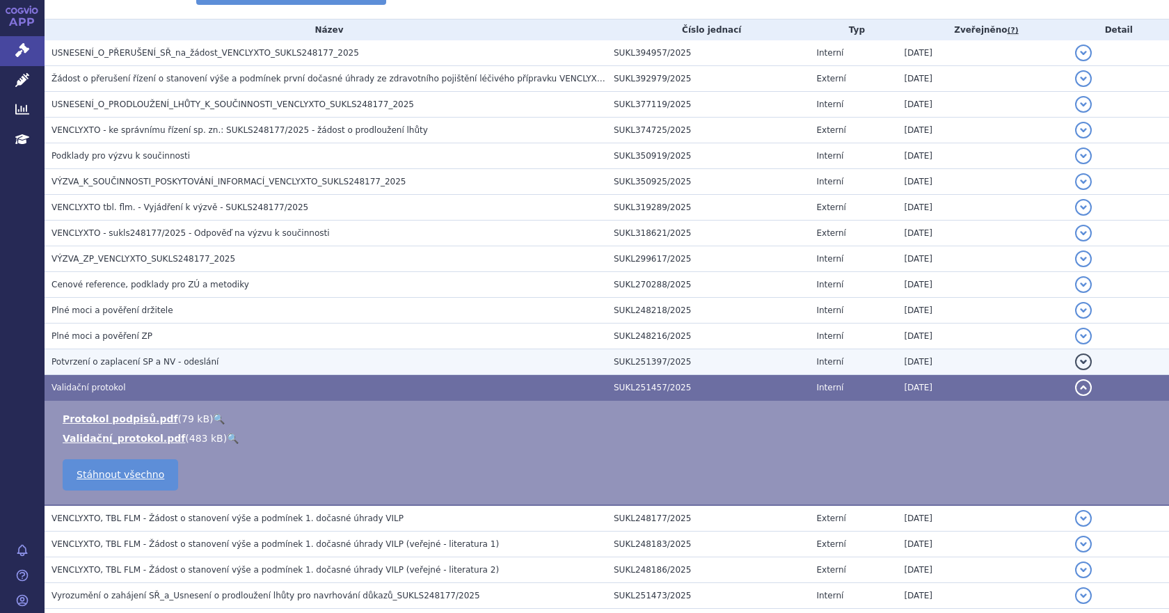
click at [112, 362] on span "Potvrzení o zaplacení SP a NV - odeslání" at bounding box center [134, 362] width 167 height 10
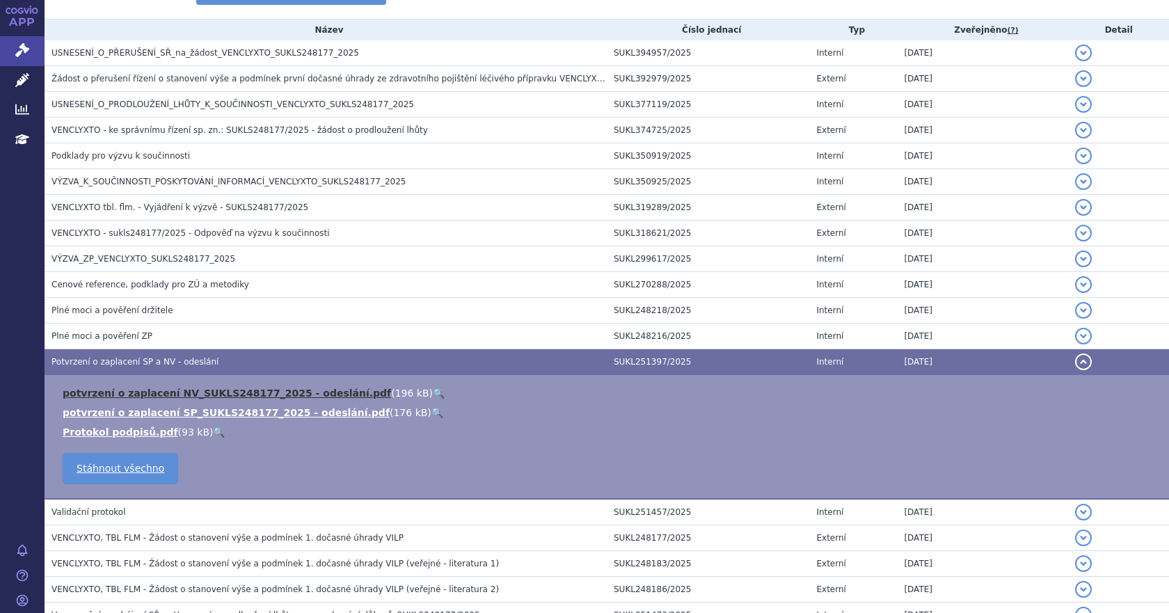
click at [146, 394] on link "potvrzení o zaplacení NV_SUKLS248177_2025 - odeslání.pdf" at bounding box center [227, 393] width 328 height 11
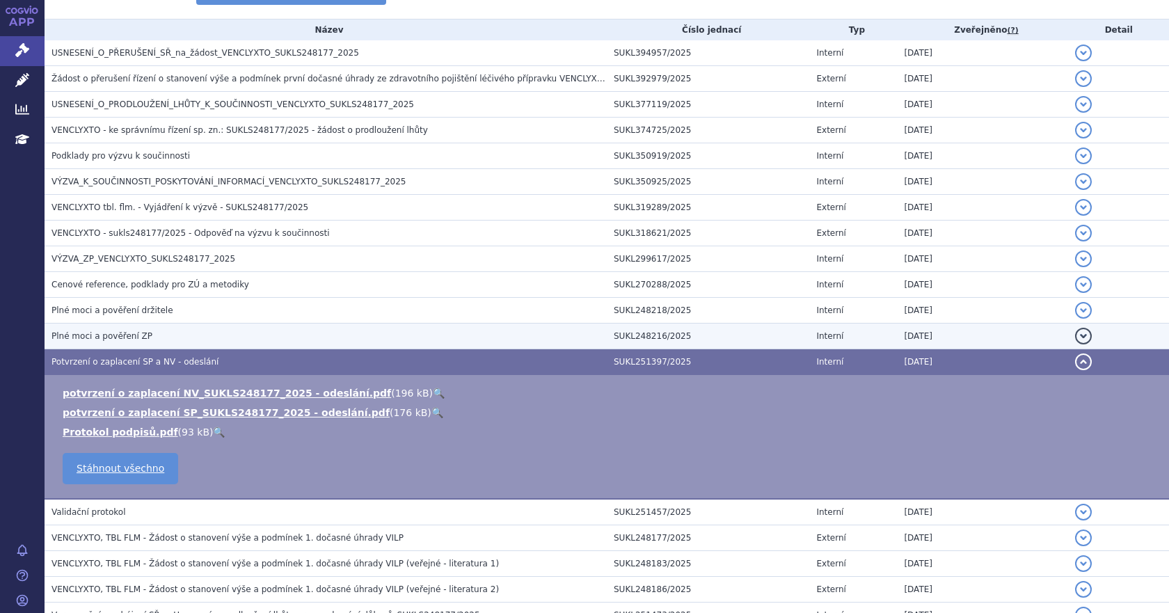
click at [240, 333] on h3 "Plné moci a pověření ZP" at bounding box center [328, 336] width 555 height 14
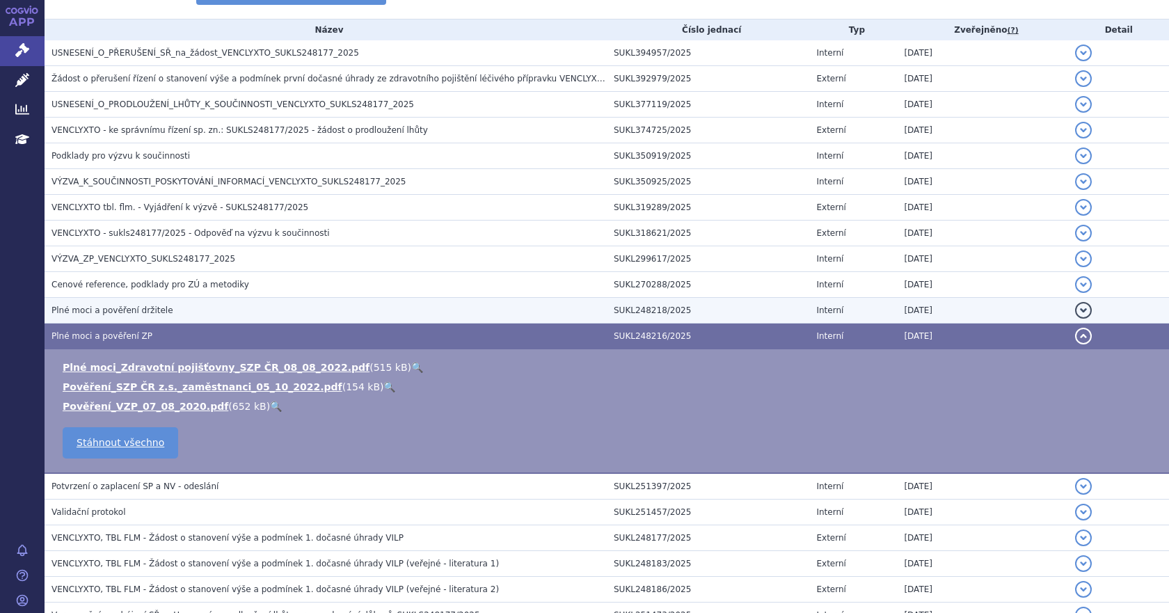
click at [199, 314] on h3 "Plné moci a pověření držitele" at bounding box center [328, 310] width 555 height 14
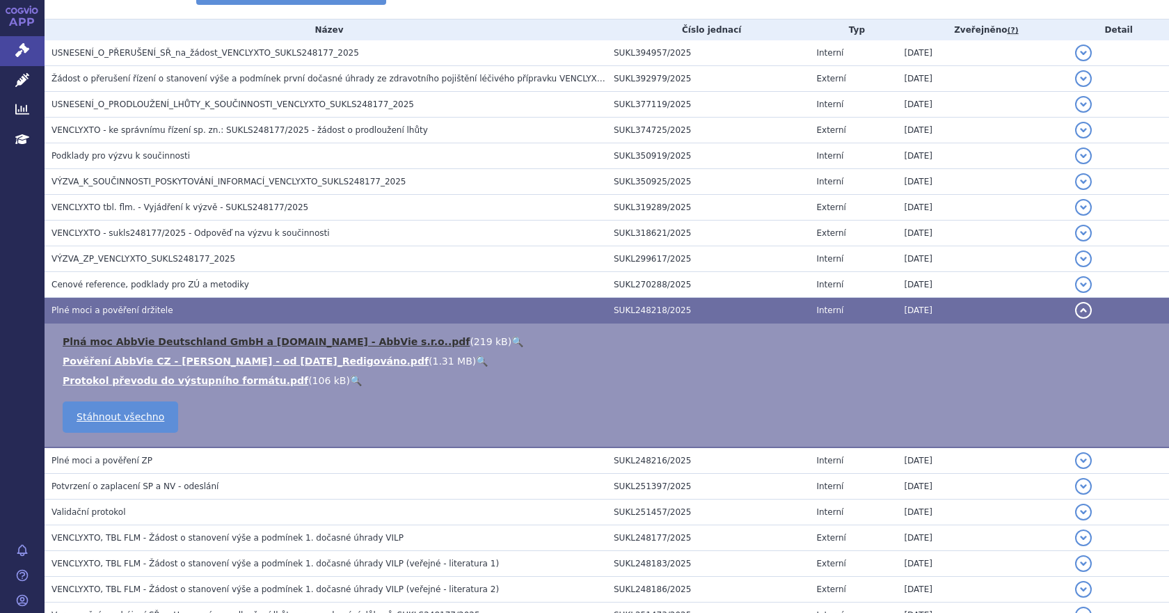
click at [198, 342] on link "Plná moc AbbVie Deutschland GmbH a Co.KG - AbbVie s.r.o..pdf" at bounding box center [266, 341] width 407 height 11
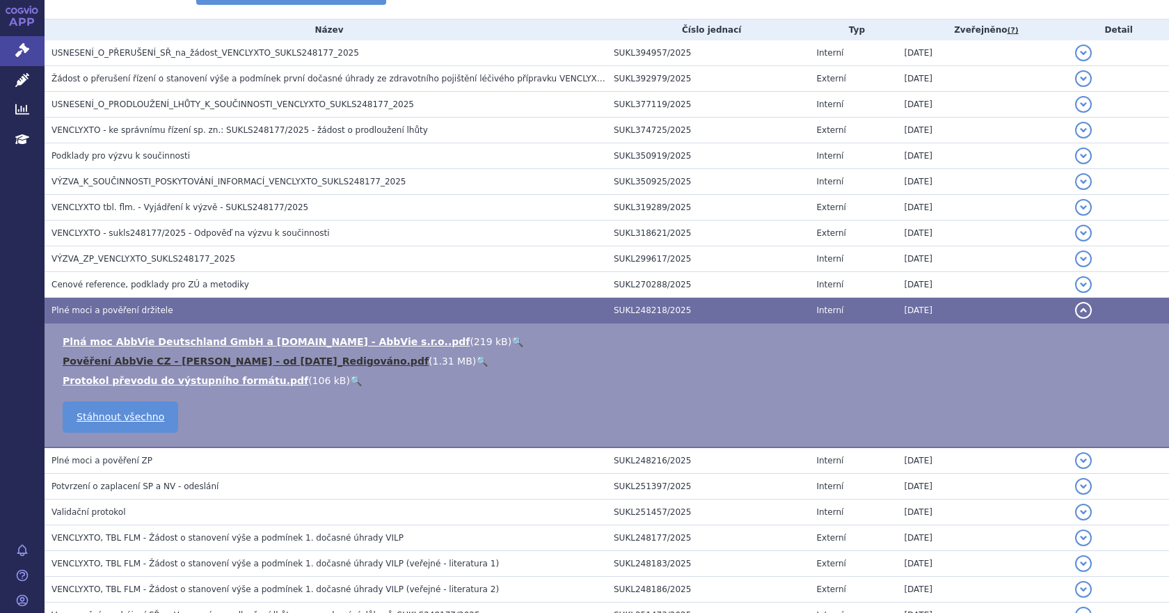
click at [234, 361] on link "Pověření AbbVie CZ - Purkertová - od 28.07.2024_Redigováno.pdf" at bounding box center [246, 361] width 366 height 11
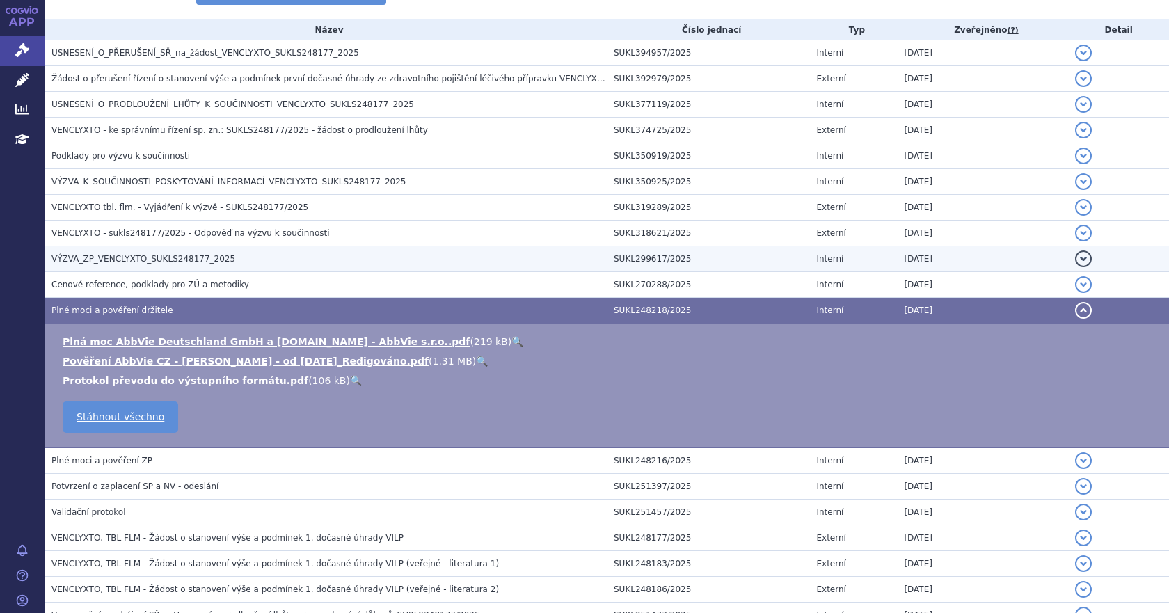
click at [159, 254] on span "VÝZVA_ZP_VENCLYXTO_SUKLS248177_2025" at bounding box center [143, 259] width 184 height 10
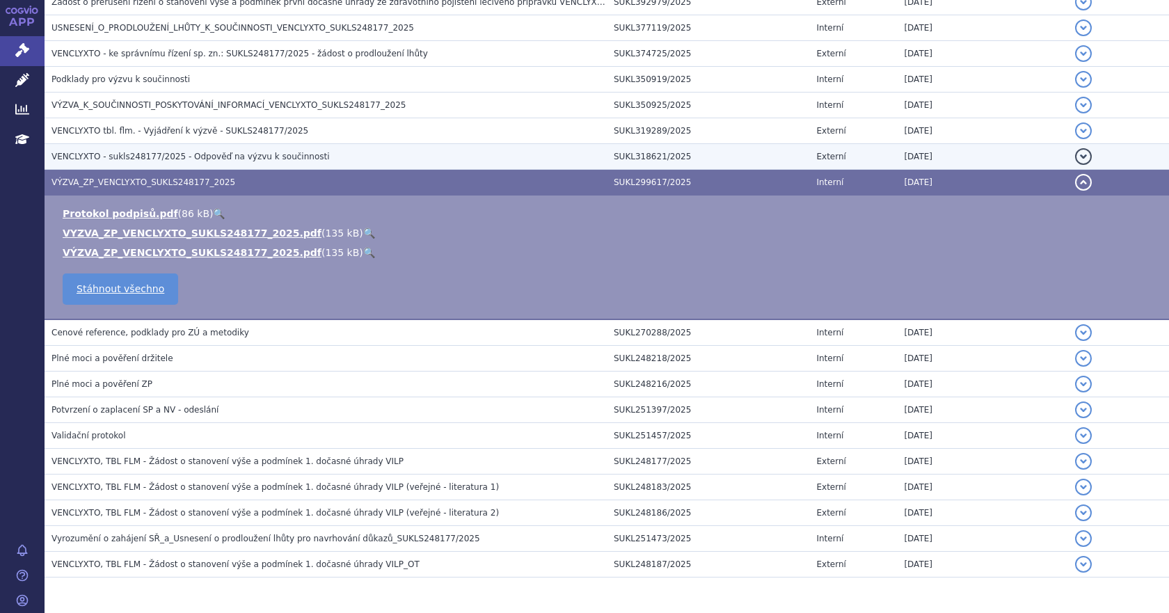
scroll to position [417, 0]
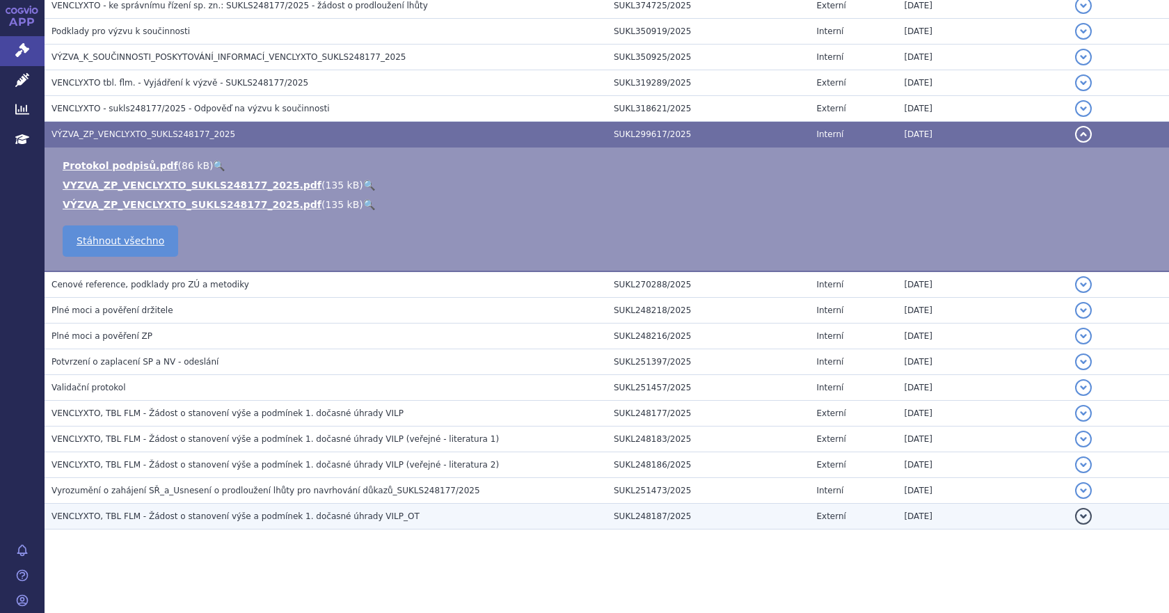
click at [264, 520] on span "VENCLYXTO, TBL FLM - Žádost o stanovení výše a podmínek 1. dočasné úhrady VILP_…" at bounding box center [235, 516] width 368 height 10
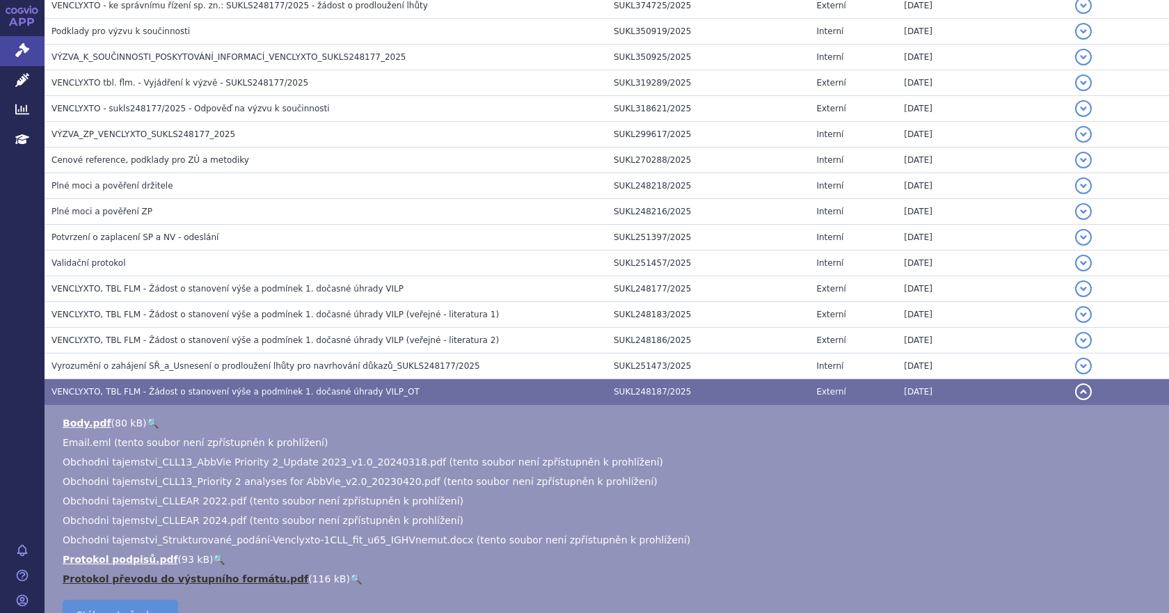
click at [146, 577] on link "Protokol převodu do výstupního formátu.pdf" at bounding box center [186, 578] width 246 height 11
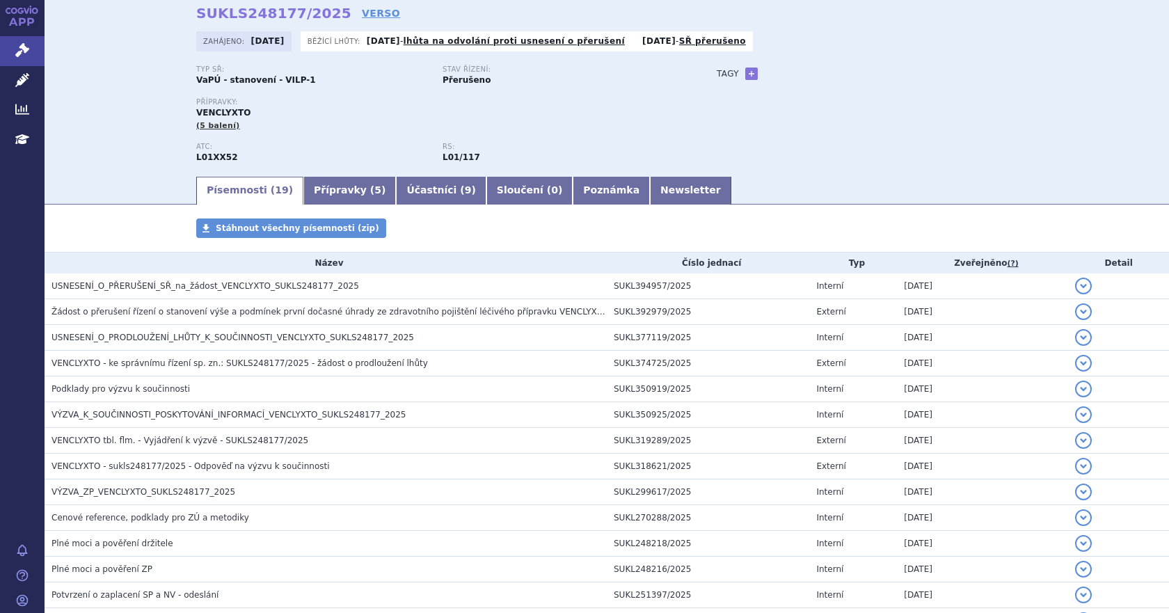
scroll to position [0, 0]
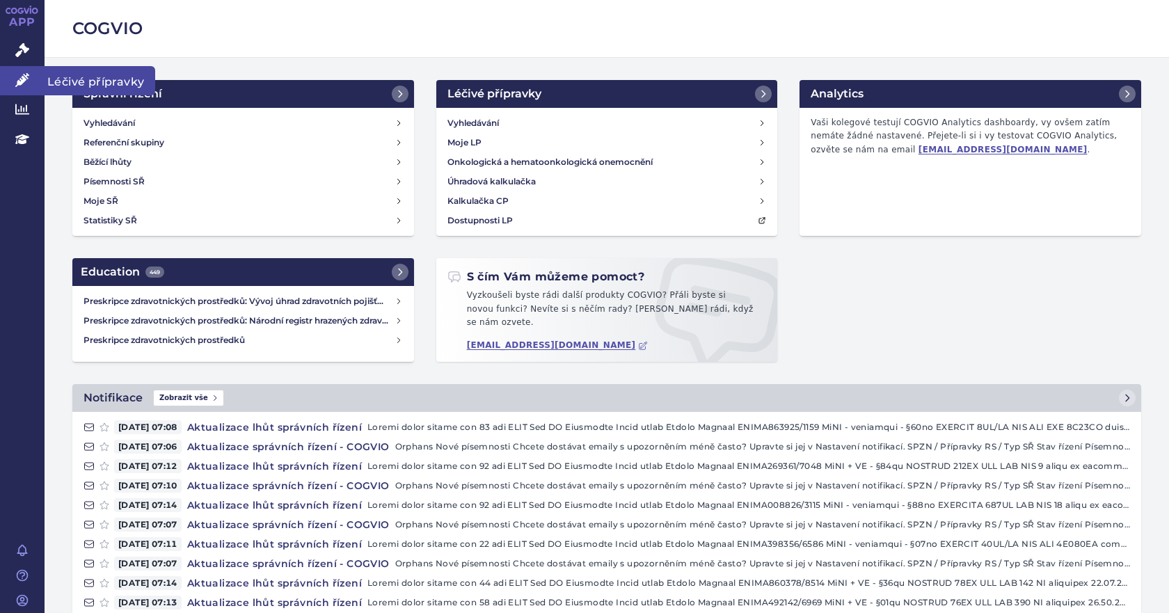
click at [19, 81] on icon at bounding box center [22, 80] width 14 height 14
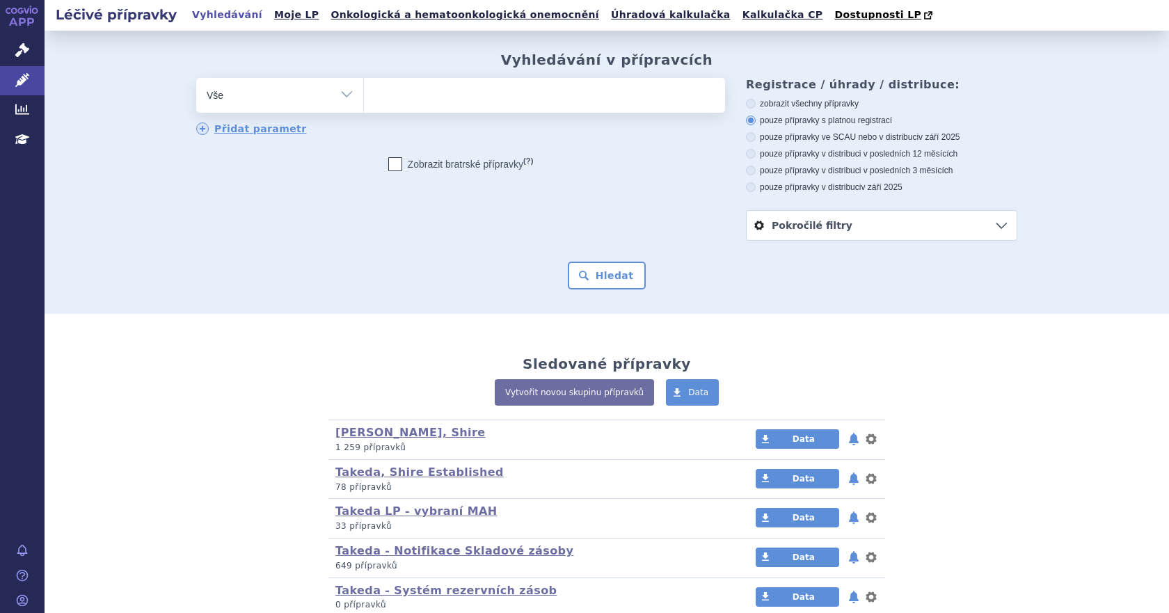
click at [383, 102] on ul at bounding box center [544, 92] width 361 height 29
click at [364, 102] on select at bounding box center [363, 94] width 1 height 35
type input "ad"
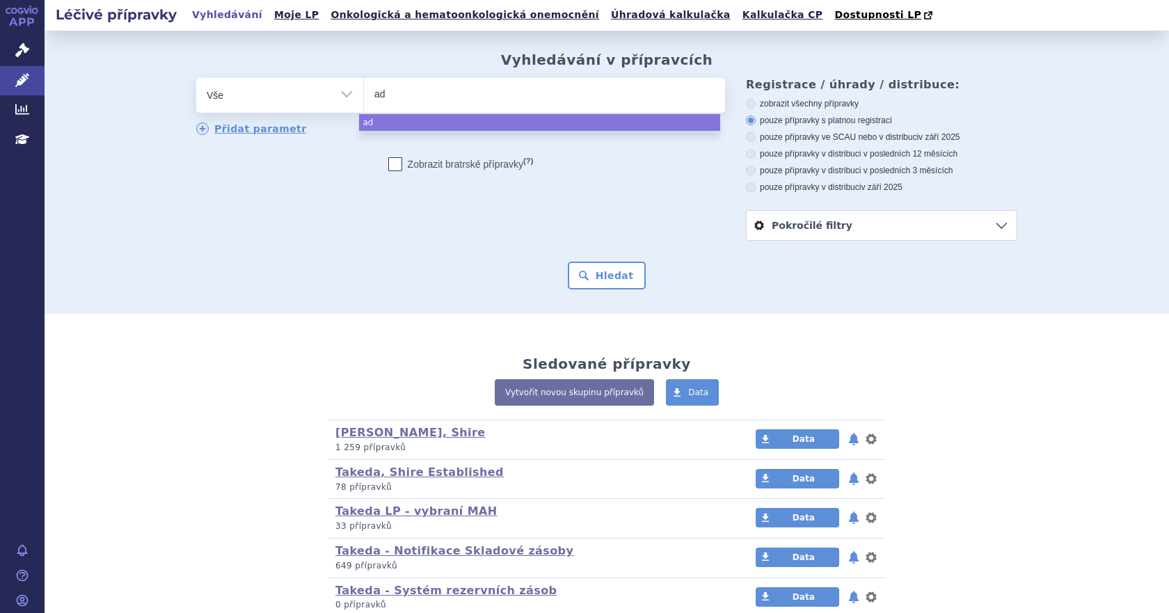
type input "ade"
type input "adet"
type input "adetri"
type input "adetris"
select select "adetris"
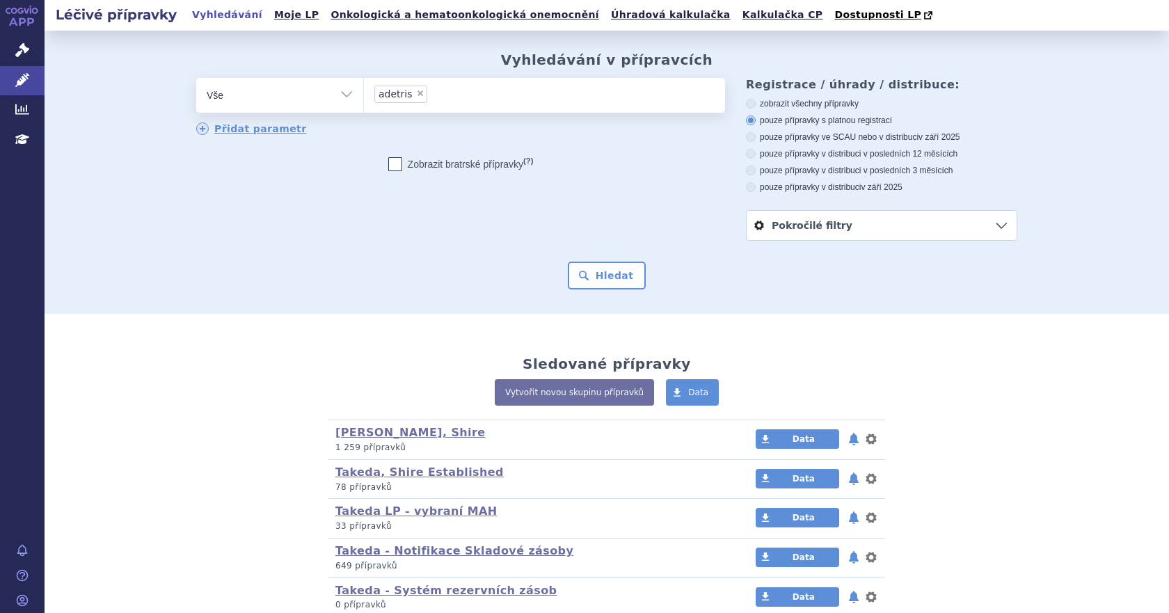
type input "adetris"
select select
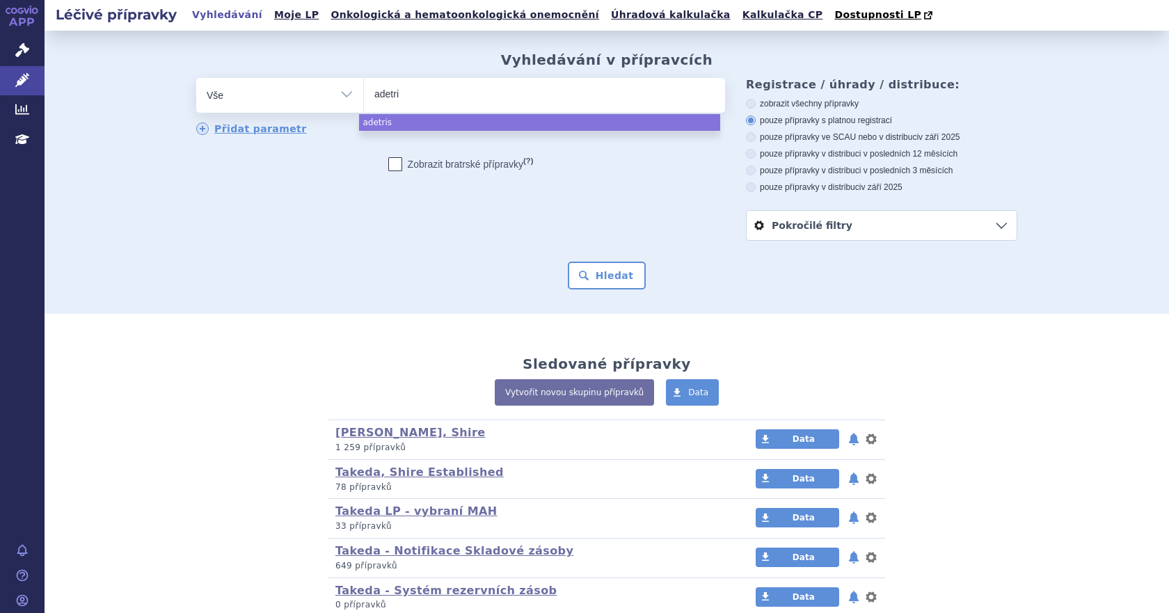
type input "adetr"
type input "a"
type input "ad"
type input "adc"
type input "adce"
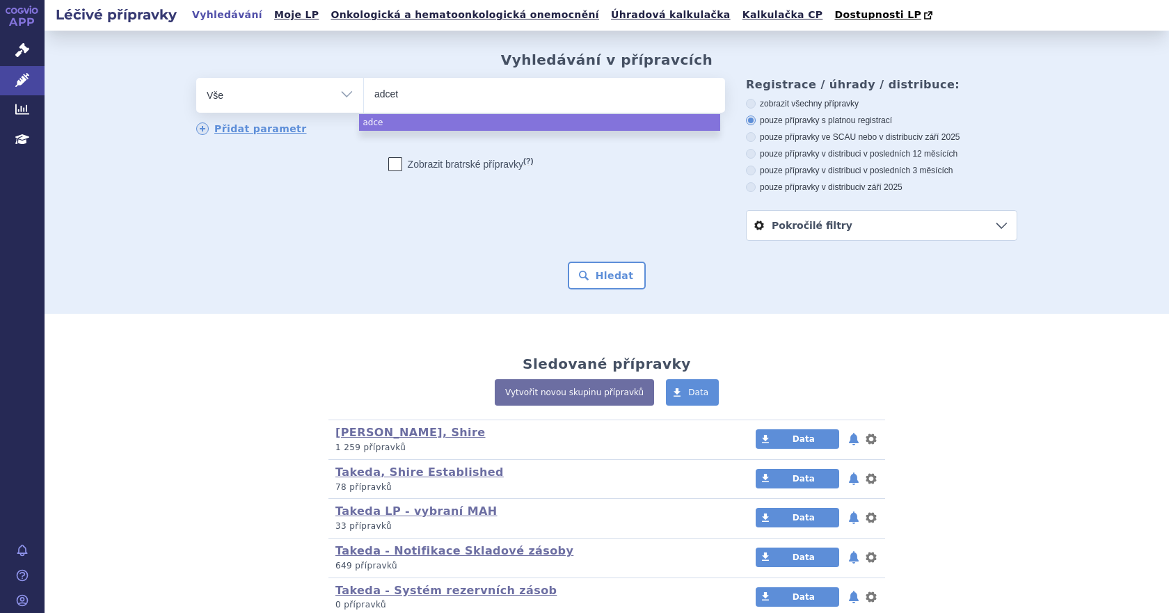
type input "adcetr"
type input "adcetris"
select select "adcetris"
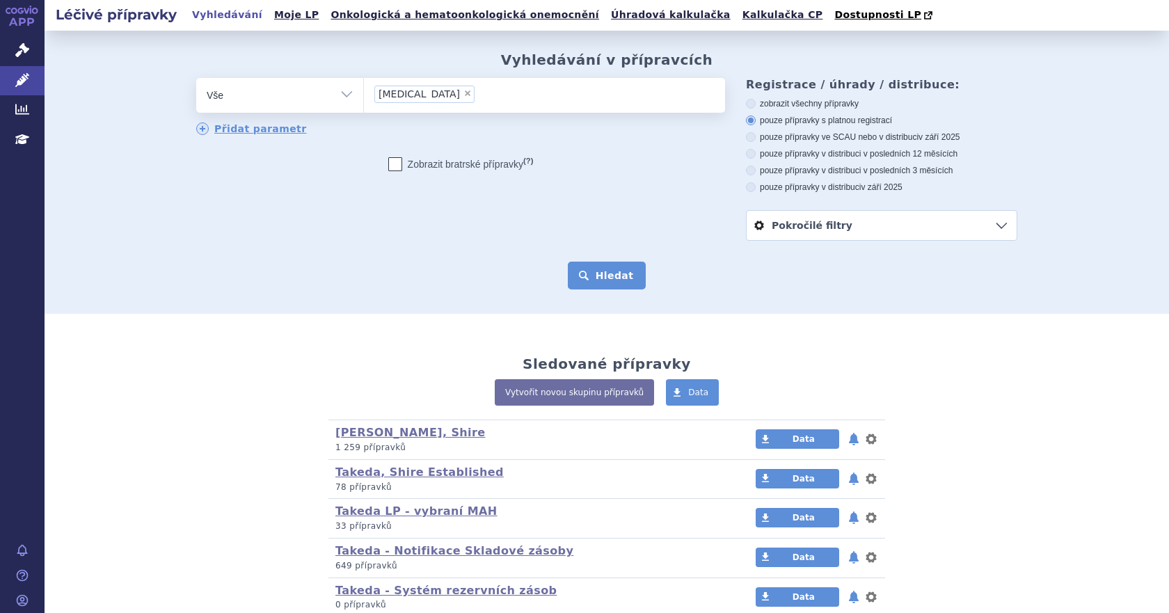
click at [603, 280] on button "Hledat" at bounding box center [607, 276] width 79 height 28
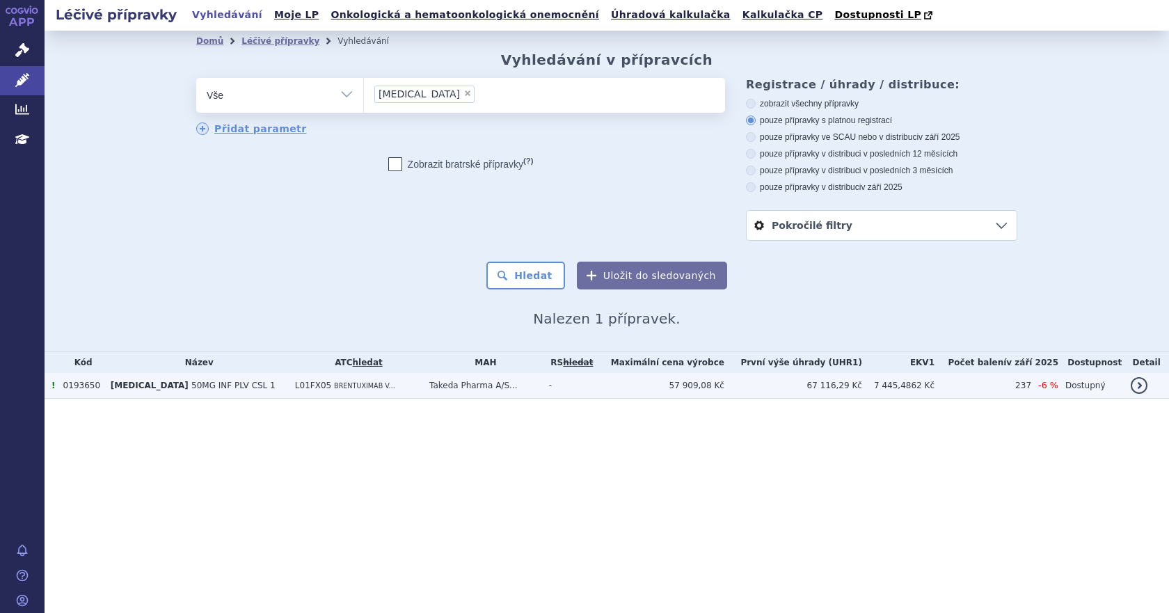
click at [497, 392] on td "Takeda Pharma A/S..." at bounding box center [482, 386] width 120 height 26
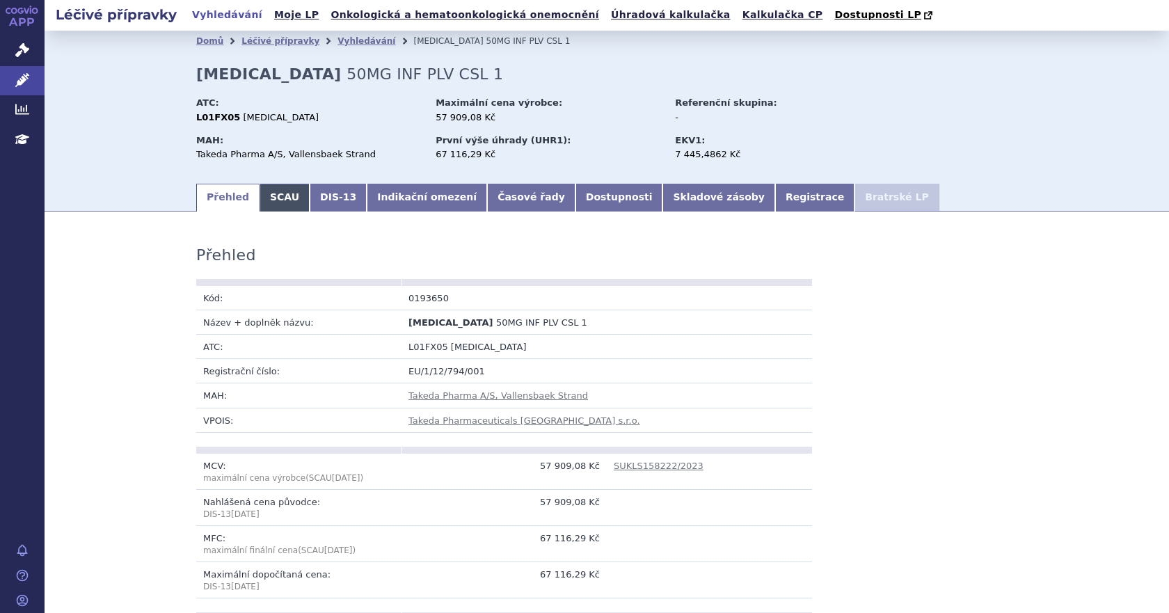
click at [271, 202] on link "SCAU" at bounding box center [284, 198] width 50 height 28
